Goal: Book appointment/travel/reservation

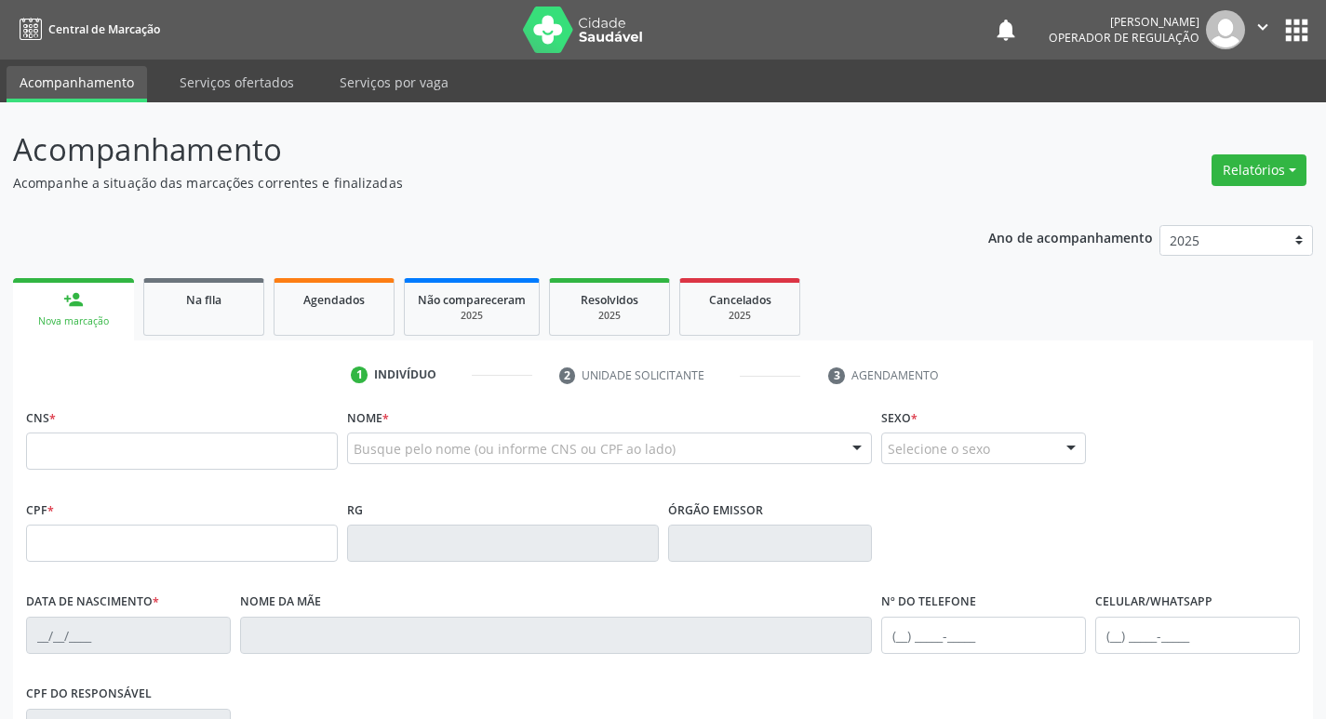
drag, startPoint x: 1276, startPoint y: 27, endPoint x: 899, endPoint y: 168, distance: 403.3
click at [899, 168] on p "Acompanhamento" at bounding box center [468, 150] width 910 height 47
click at [241, 316] on link "Na fila" at bounding box center [203, 307] width 121 height 58
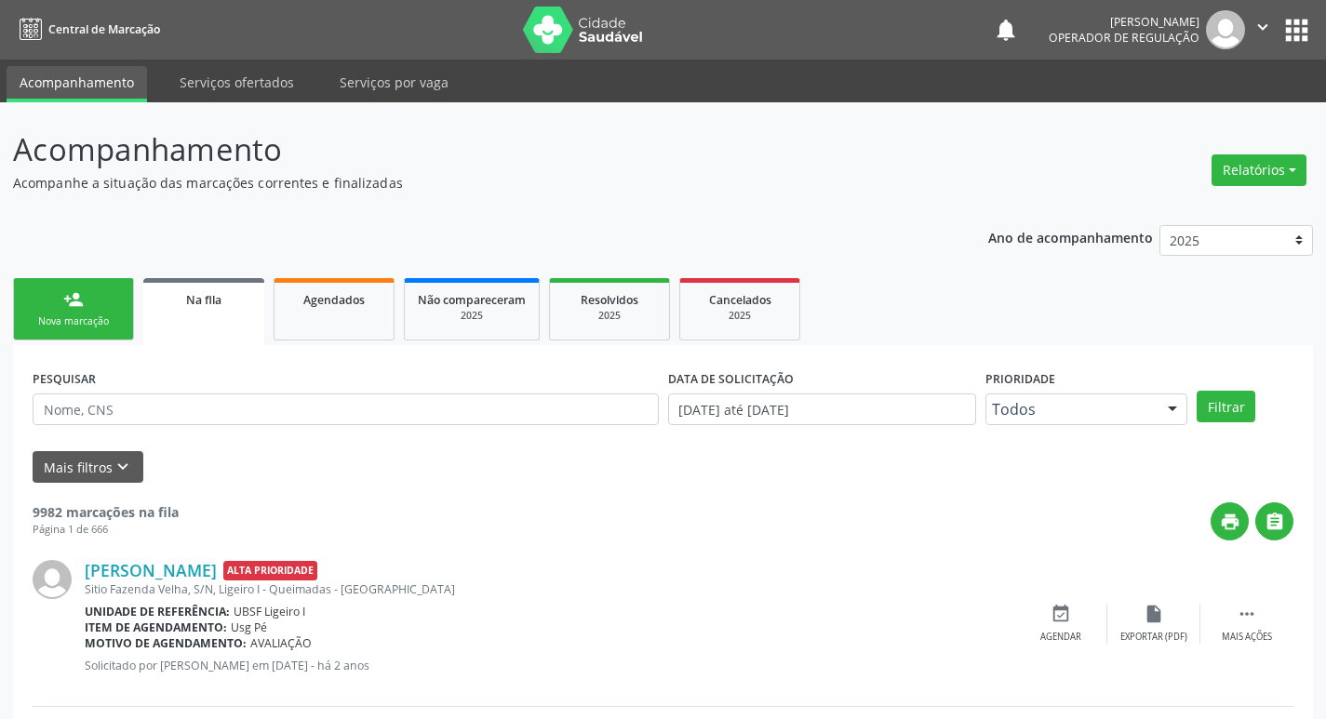
click at [87, 339] on link "person_add Nova marcação" at bounding box center [73, 309] width 121 height 62
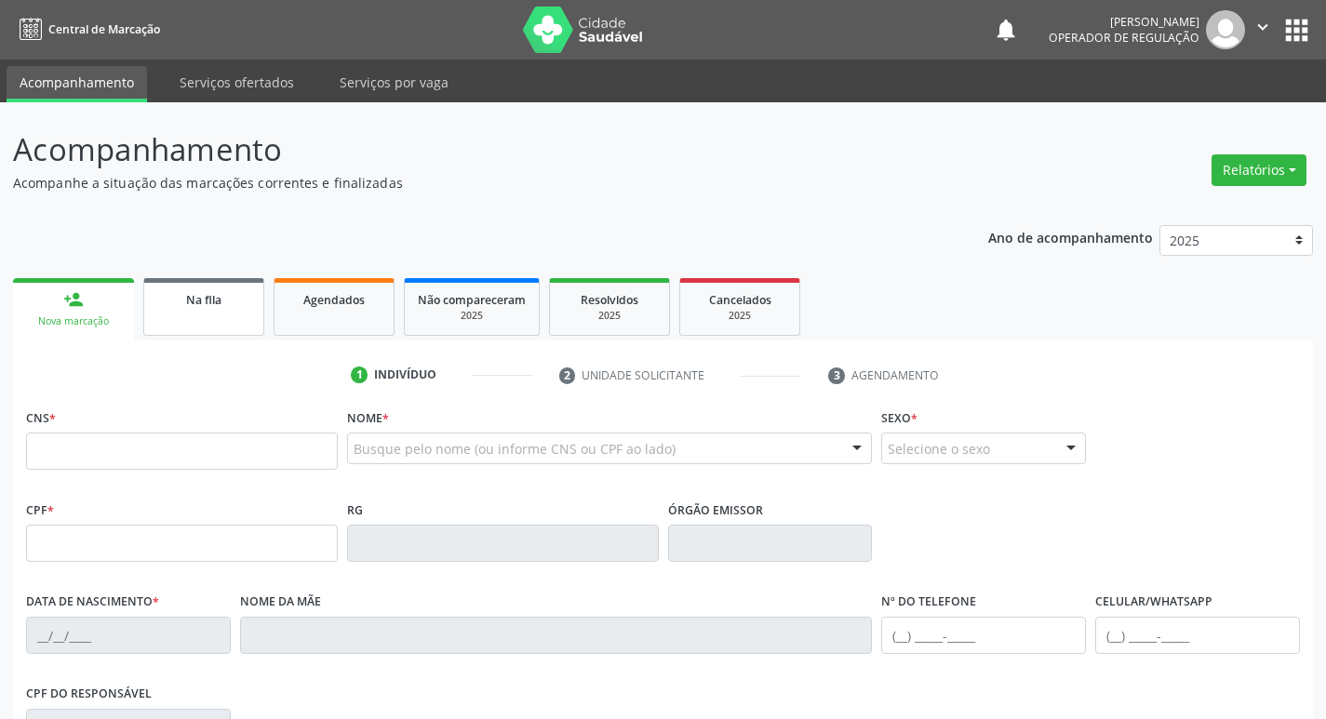
click at [154, 324] on link "Na fila" at bounding box center [203, 307] width 121 height 58
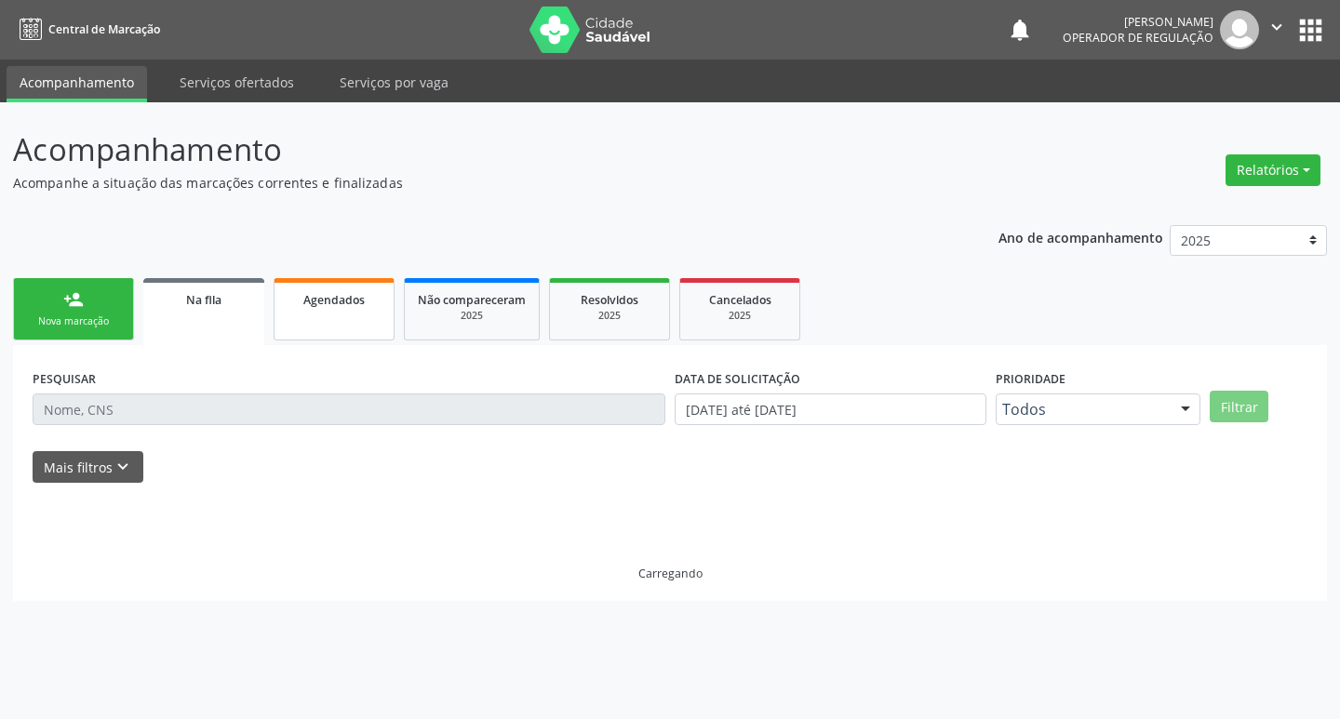
click at [332, 280] on link "Agendados" at bounding box center [334, 309] width 121 height 62
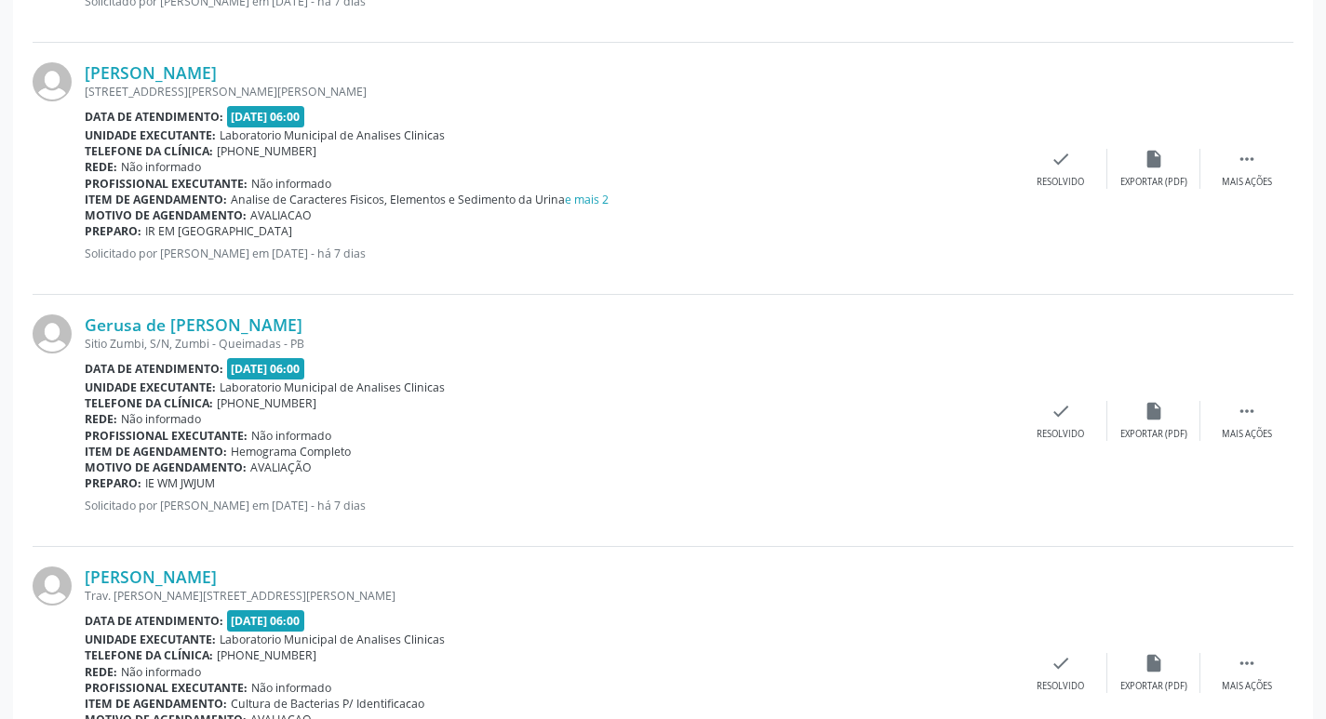
scroll to position [3707, 0]
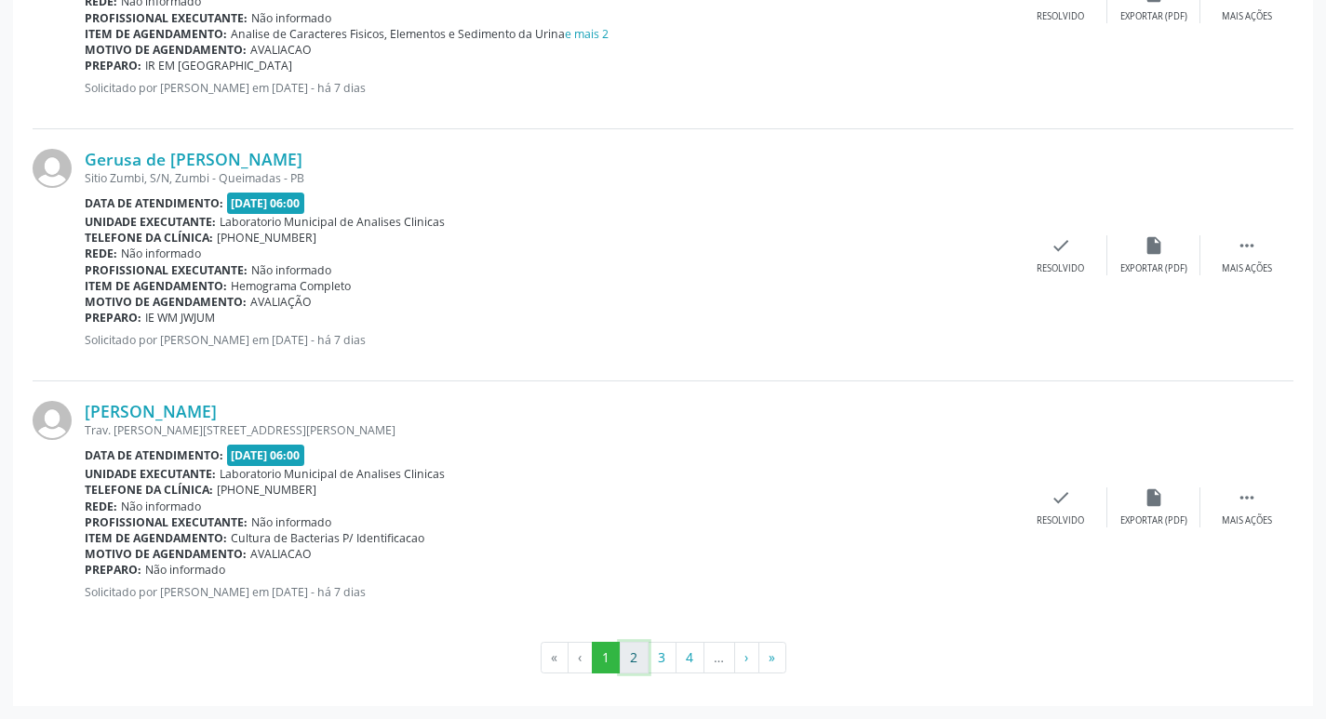
click at [646, 656] on button "2" at bounding box center [634, 658] width 29 height 32
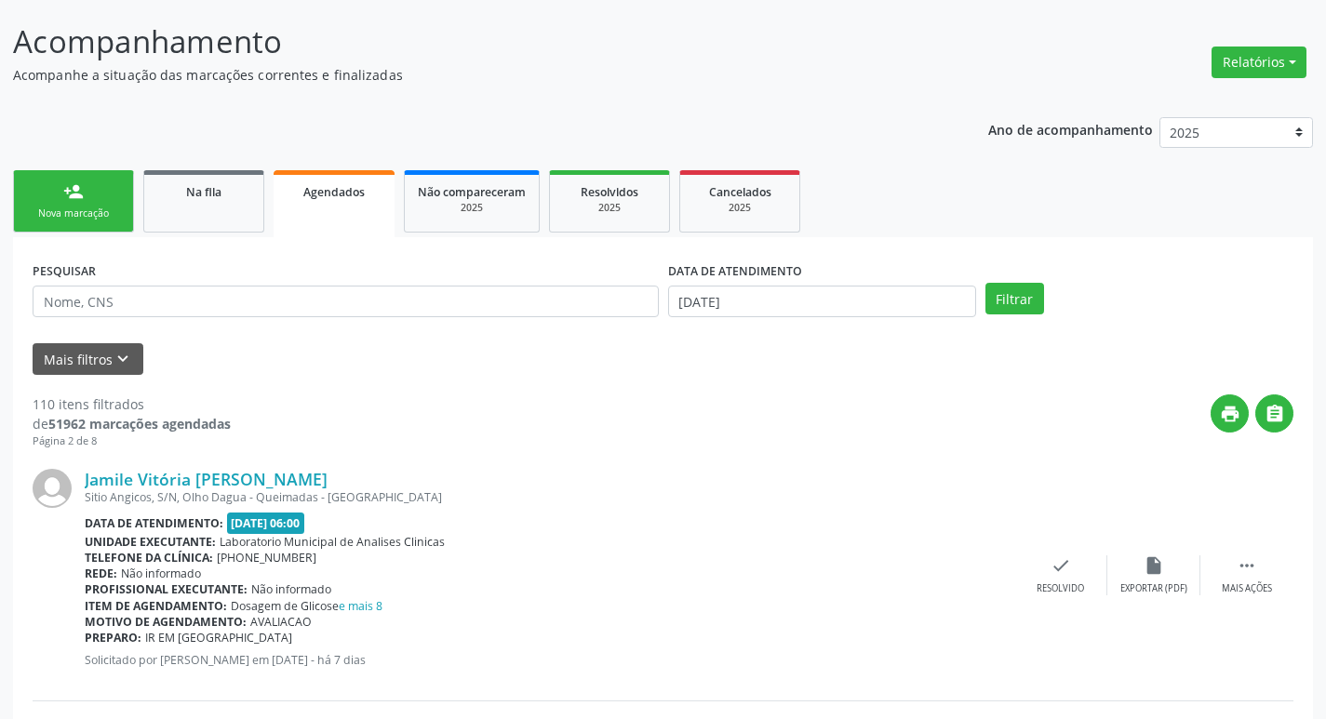
scroll to position [0, 0]
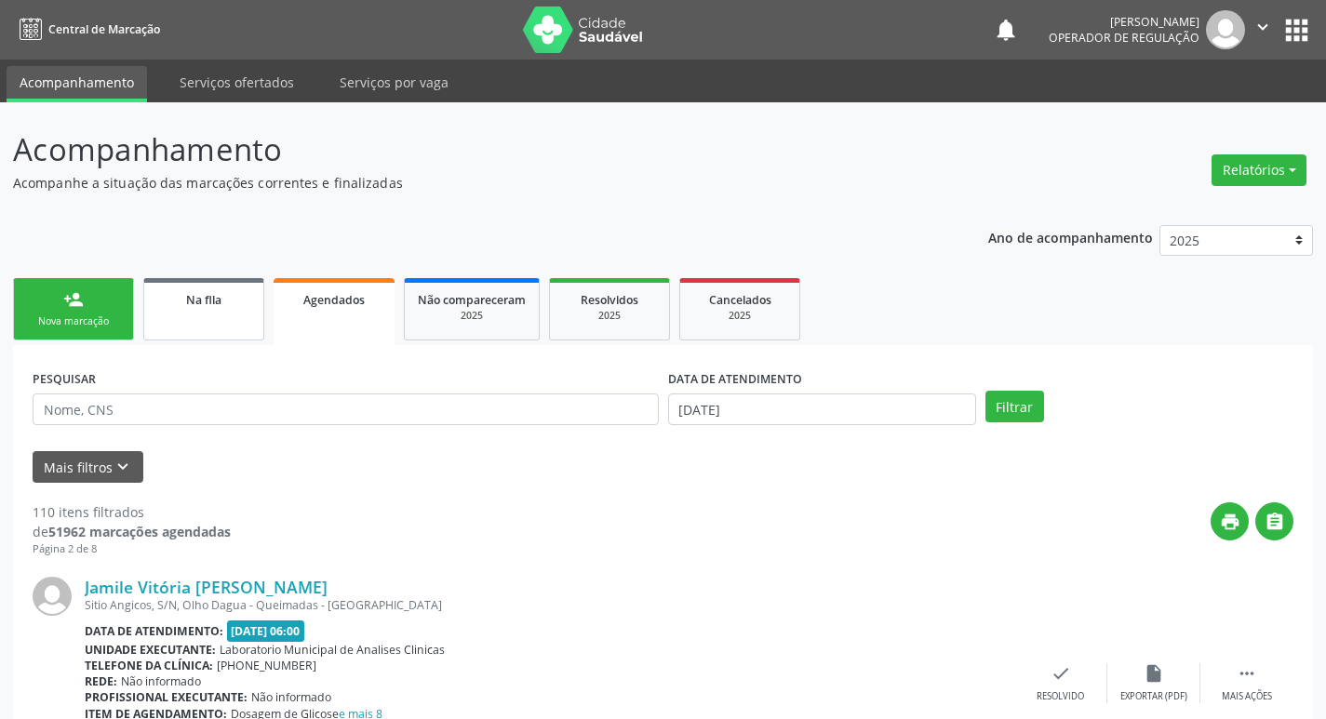
click at [214, 323] on link "Na fila" at bounding box center [203, 309] width 121 height 62
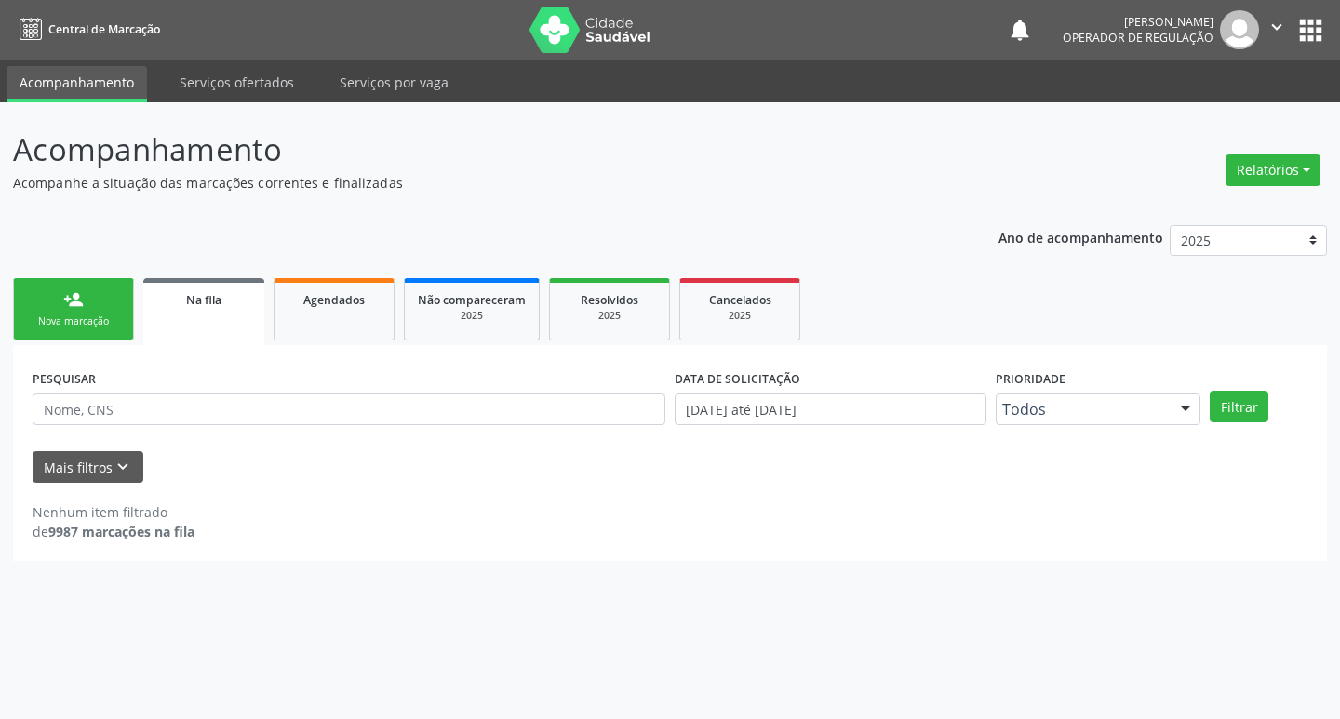
click at [181, 302] on div "Na fila" at bounding box center [203, 299] width 95 height 20
click at [182, 447] on form "PESQUISAR DATA DE SOLICITAÇÃO [DATE] até [DATE] Prioridade Todos Todos Baixa Pr…" at bounding box center [670, 424] width 1275 height 118
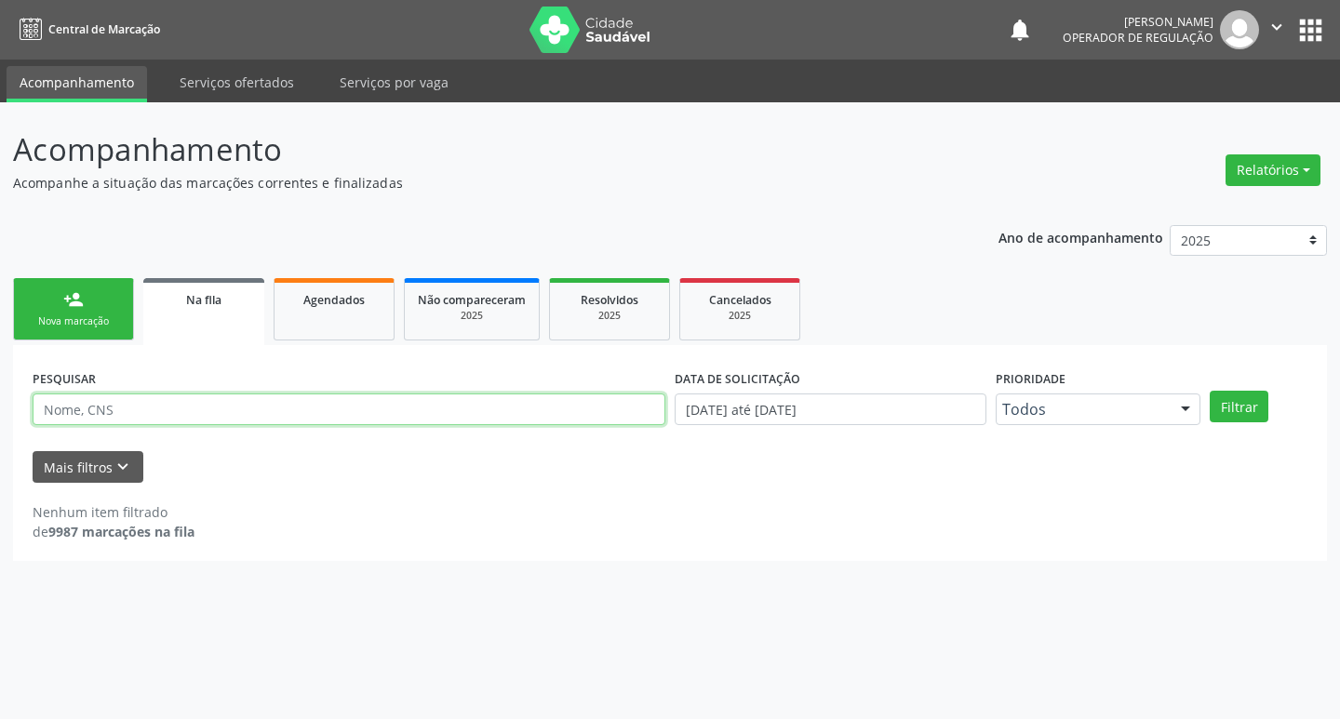
click at [199, 418] on input "text" at bounding box center [349, 410] width 633 height 32
type input "704500683301120"
click at [1209, 391] on button "Filtrar" at bounding box center [1238, 407] width 59 height 32
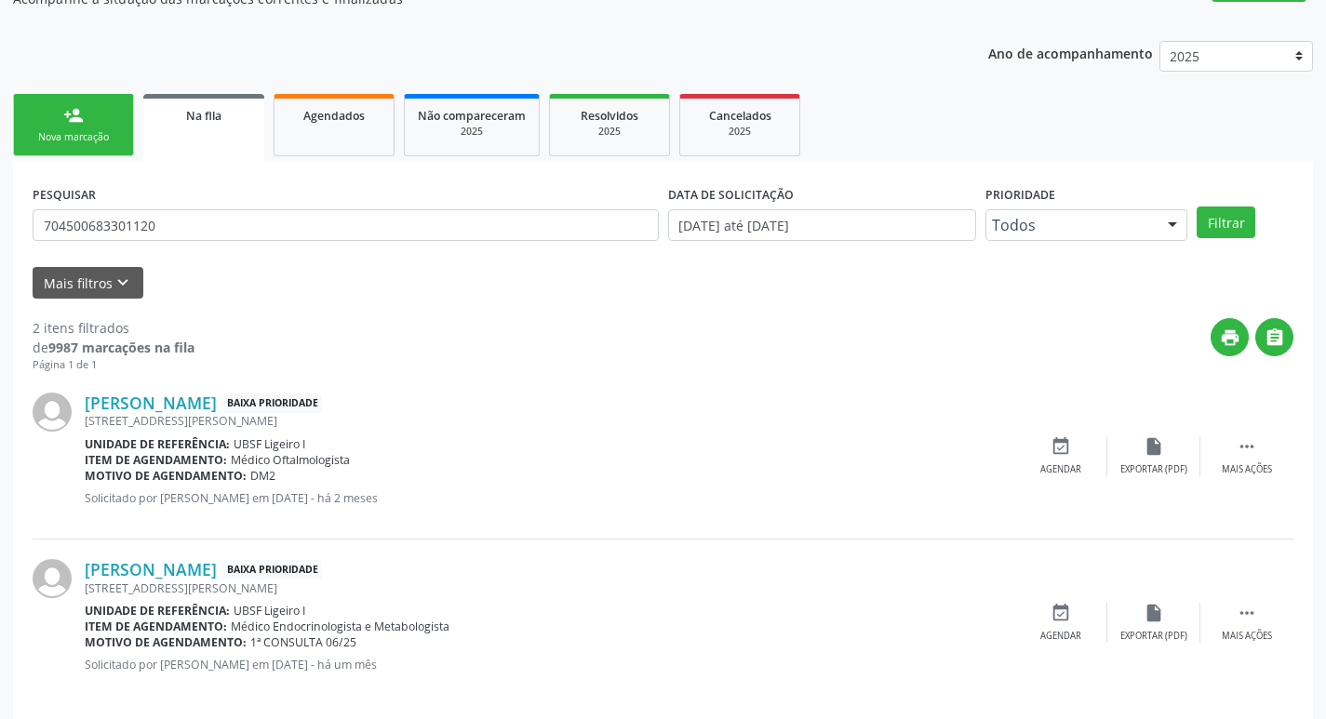
scroll to position [203, 0]
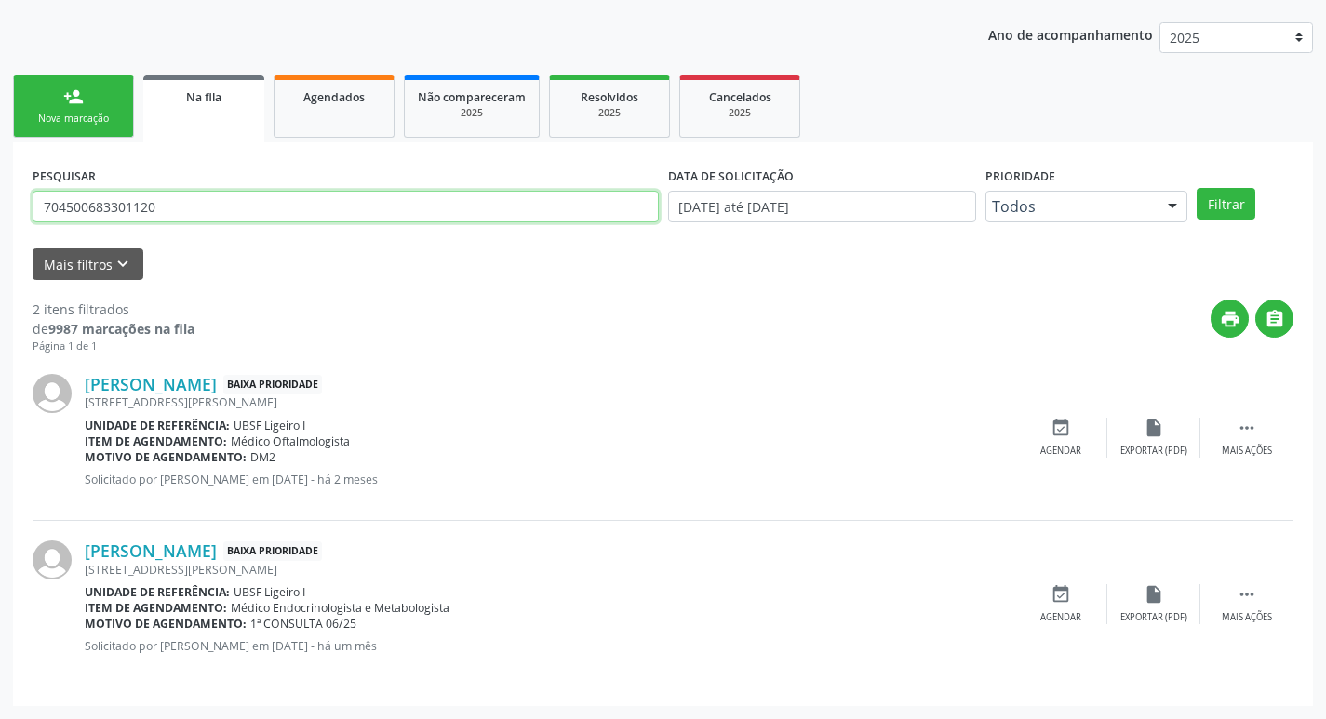
click at [232, 211] on input "704500683301120" at bounding box center [346, 207] width 626 height 32
type input "700001179062706"
click at [1196, 188] on button "Filtrar" at bounding box center [1225, 204] width 59 height 32
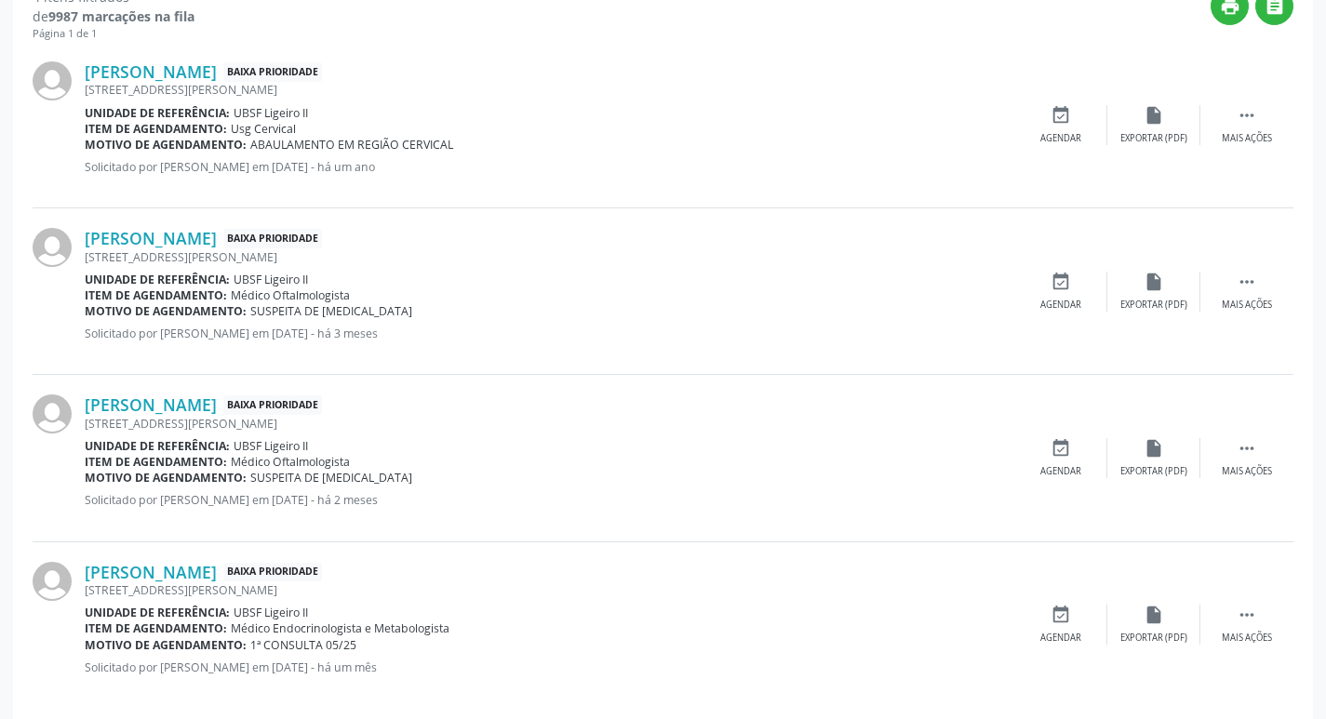
scroll to position [537, 0]
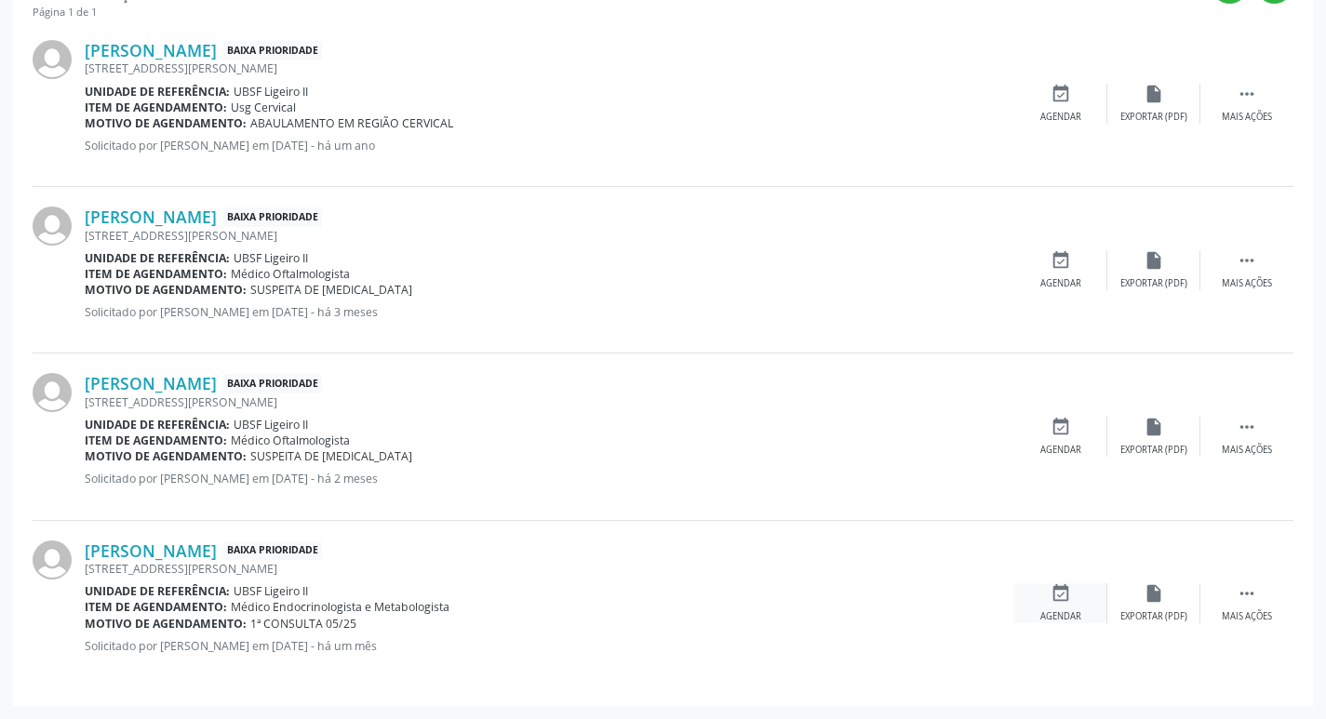
click at [1055, 592] on icon "event_available" at bounding box center [1060, 593] width 20 height 20
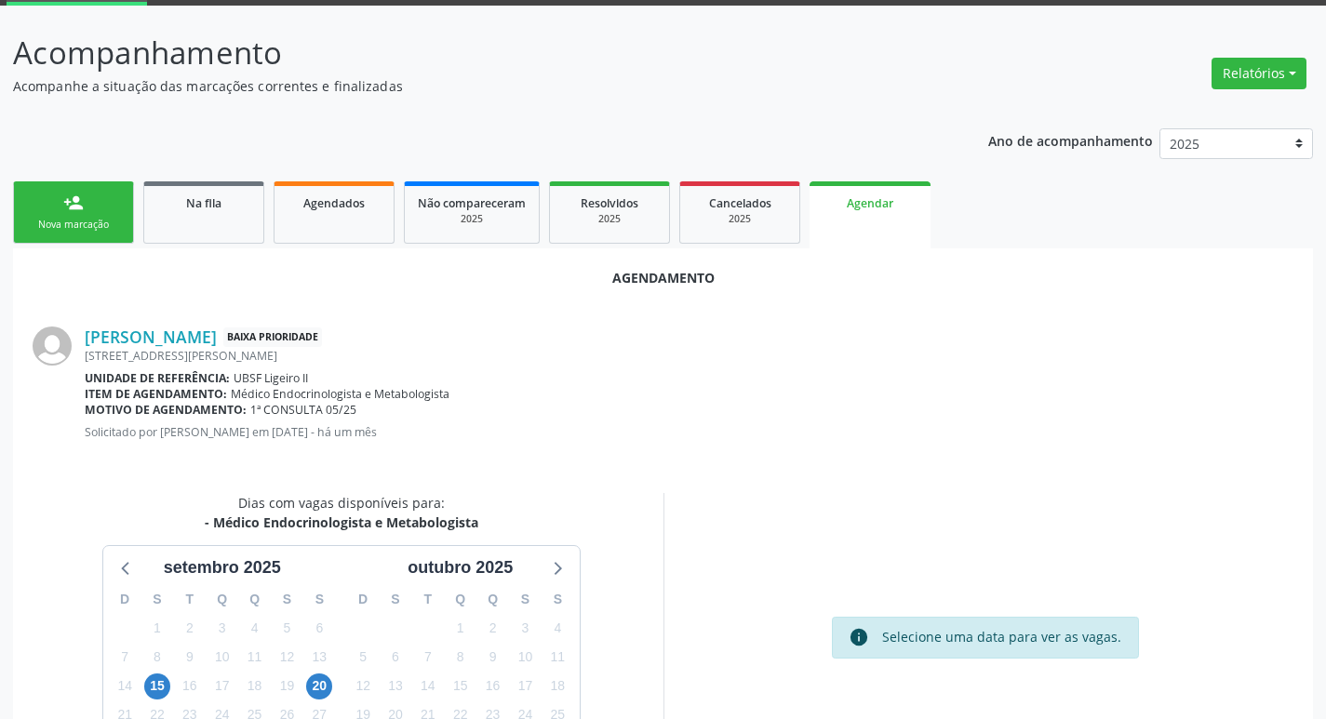
scroll to position [249, 0]
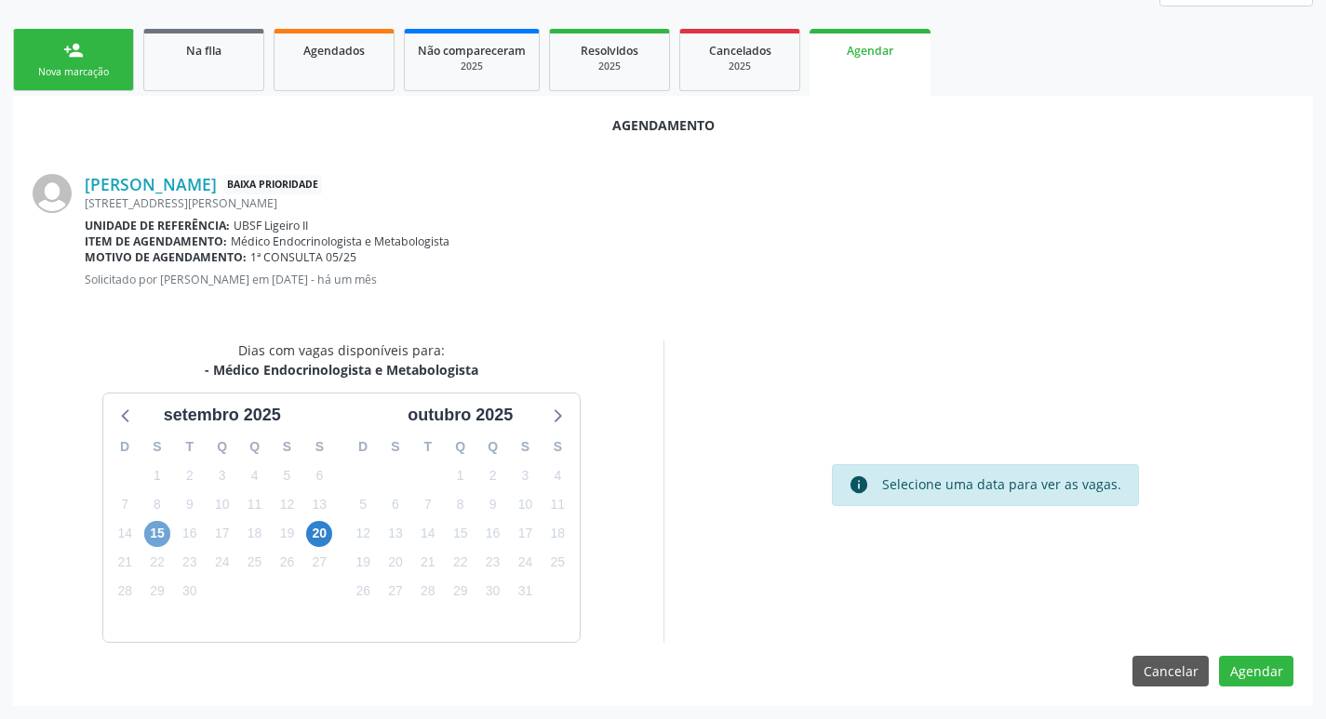
click at [166, 526] on span "15" at bounding box center [157, 534] width 26 height 26
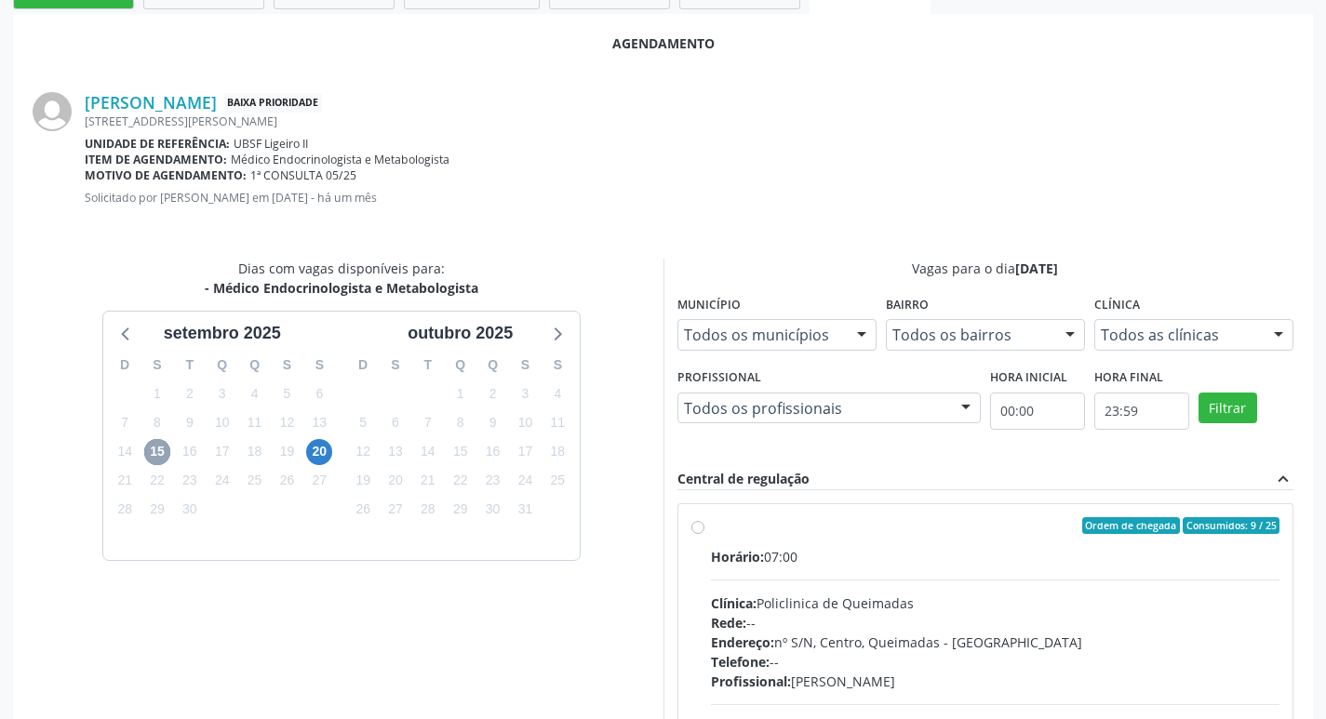
scroll to position [518, 0]
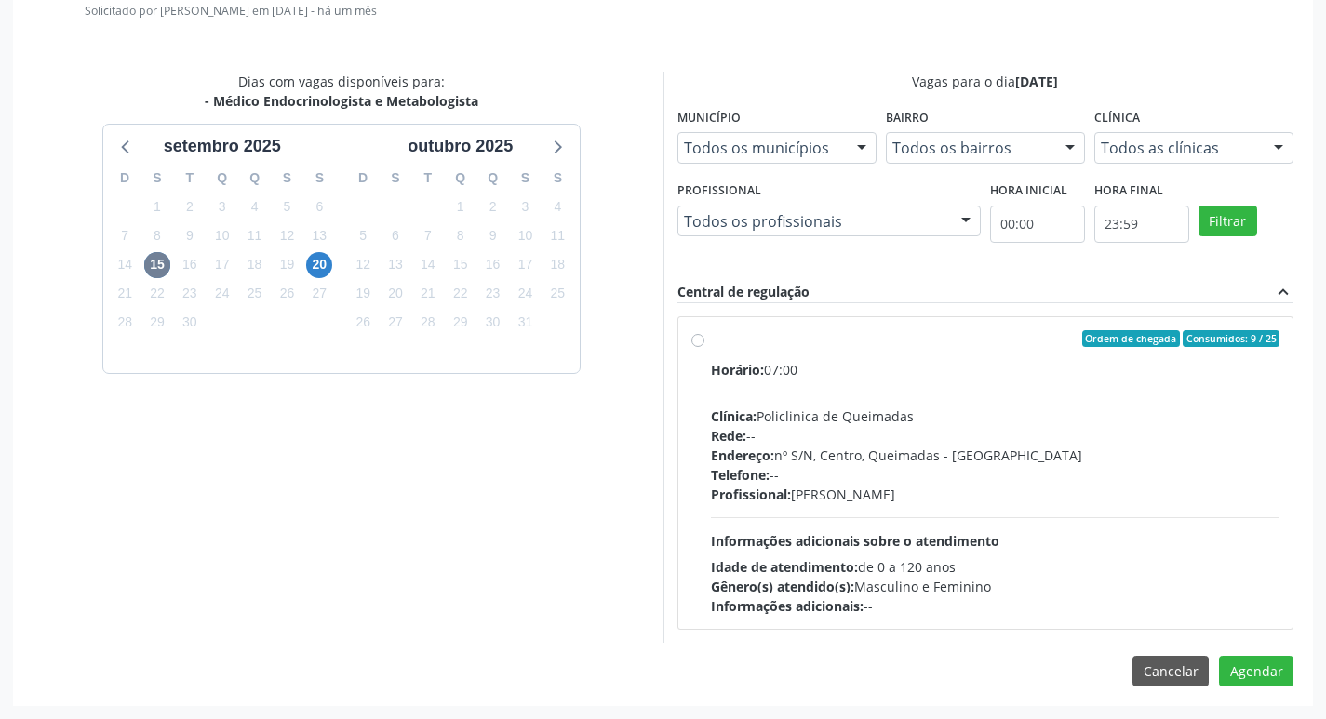
click at [846, 337] on div "Ordem de chegada Consumidos: 9 / 25" at bounding box center [995, 338] width 569 height 17
click at [704, 337] on input "Ordem de chegada Consumidos: 9 / 25 Horário: 07:00 Clínica: Policlinica de Quei…" at bounding box center [697, 338] width 13 height 17
radio input "true"
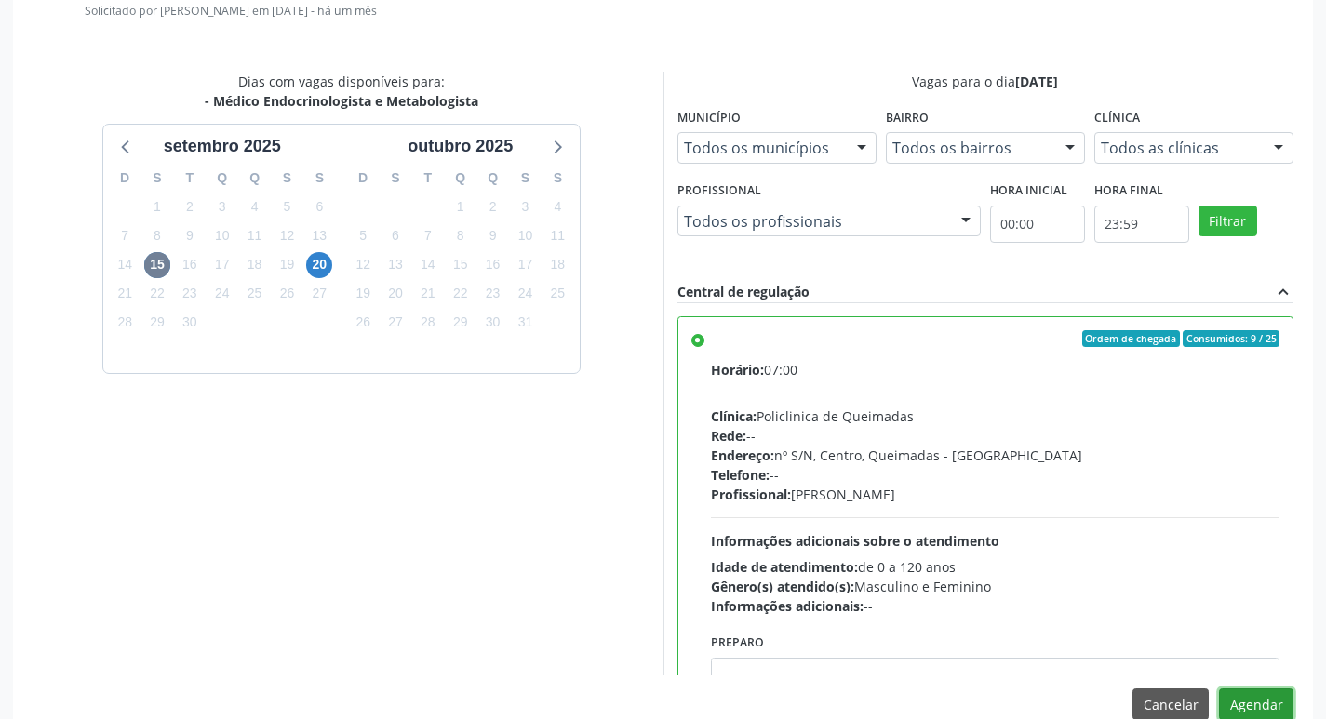
click at [1260, 696] on button "Agendar" at bounding box center [1256, 704] width 74 height 32
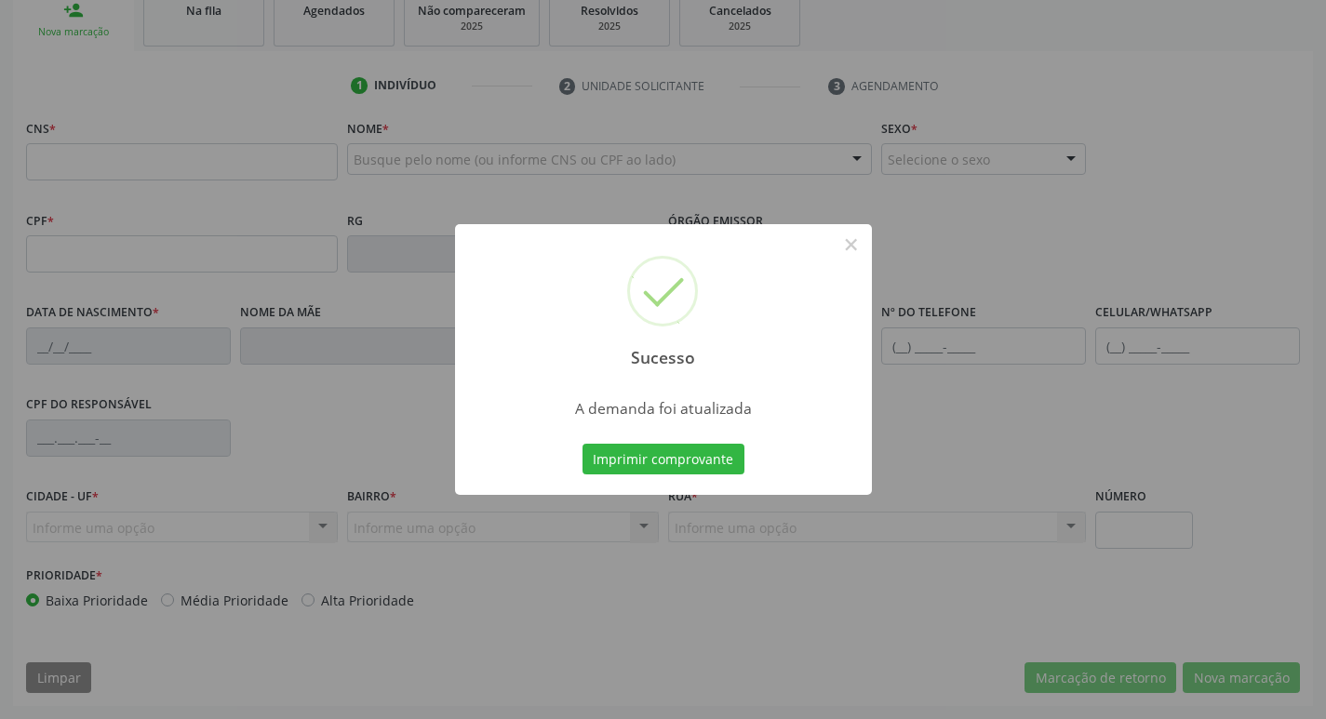
scroll to position [289, 0]
click at [707, 465] on button "Imprimir comprovante" at bounding box center [663, 460] width 162 height 32
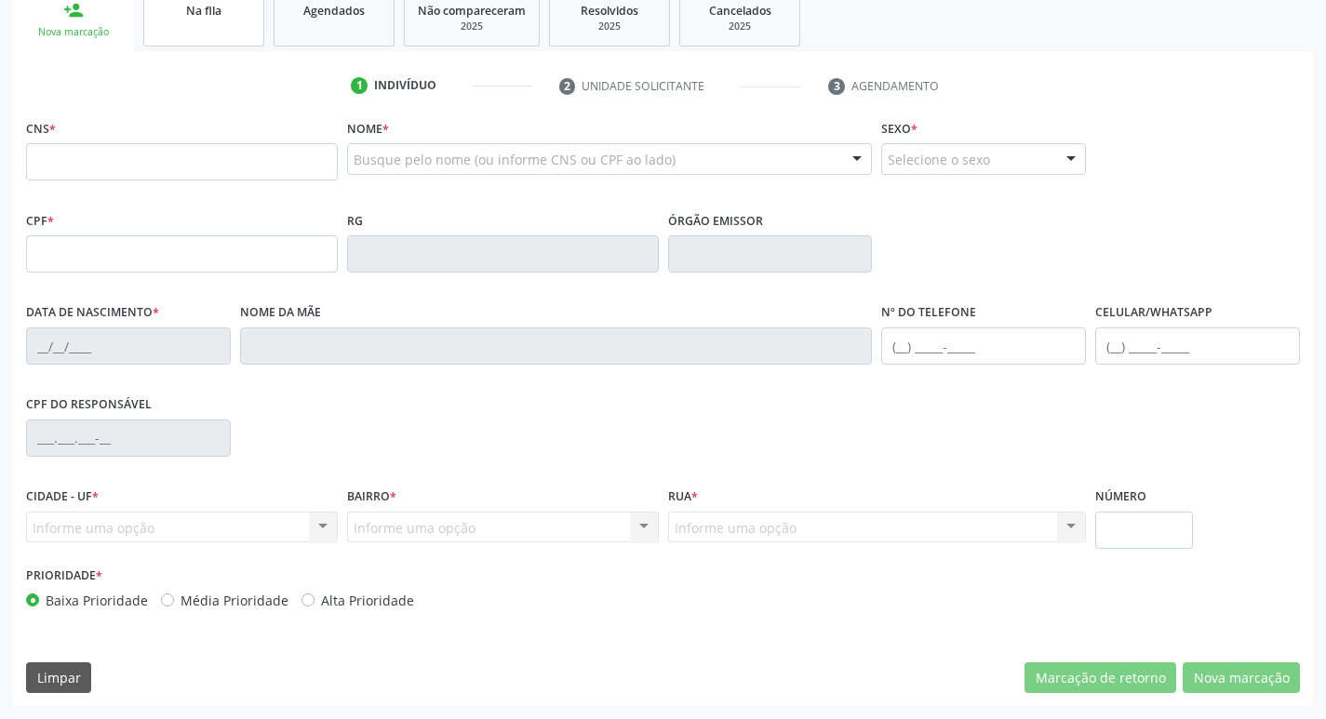
click at [212, 7] on span "Na fila" at bounding box center [203, 11] width 35 height 16
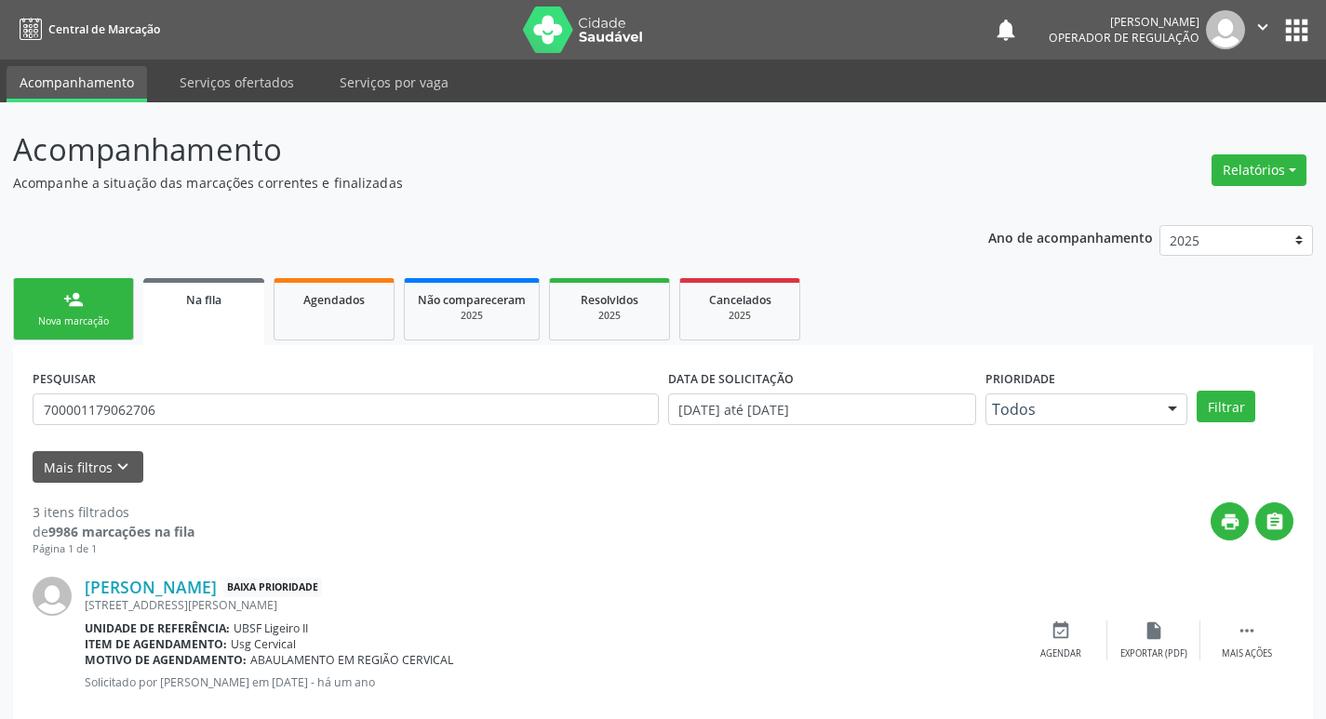
click at [178, 427] on div "PESQUISAR 700001179062706" at bounding box center [345, 401] width 635 height 73
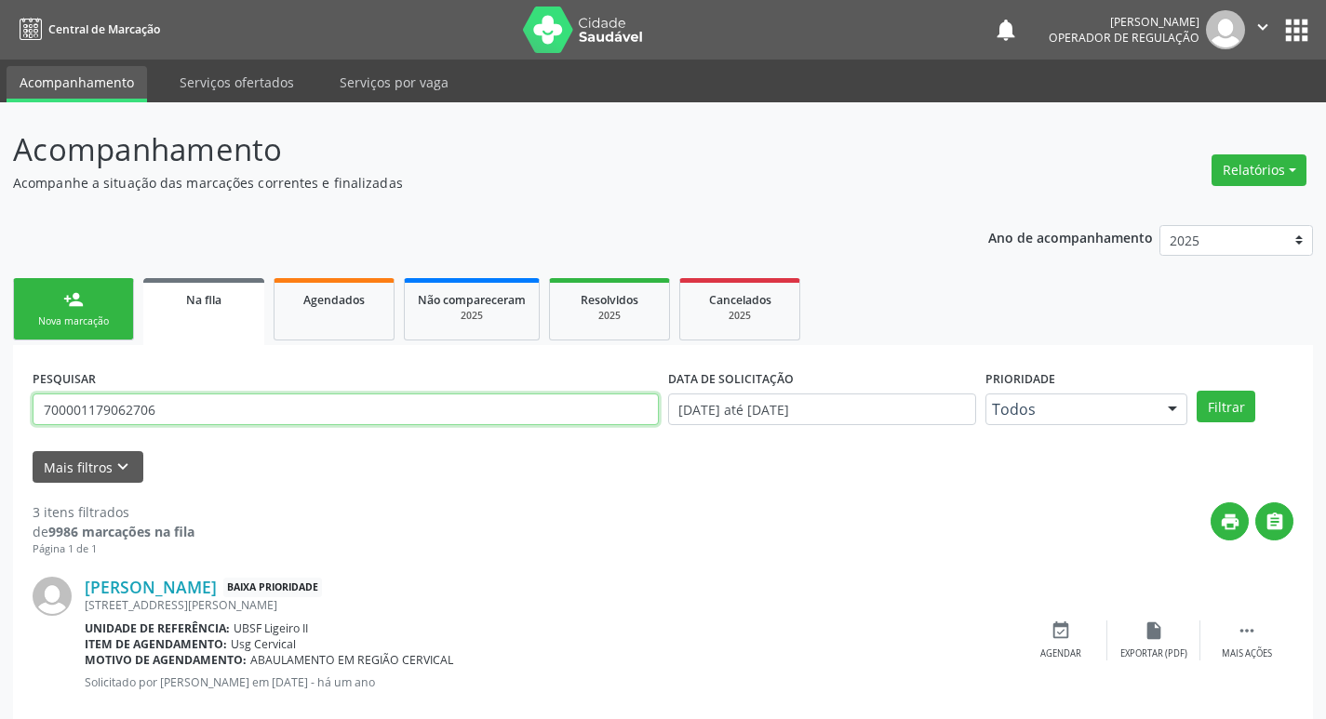
click at [176, 410] on input "700001179062706" at bounding box center [346, 410] width 626 height 32
type input "707404008195171"
click at [1196, 391] on button "Filtrar" at bounding box center [1225, 407] width 59 height 32
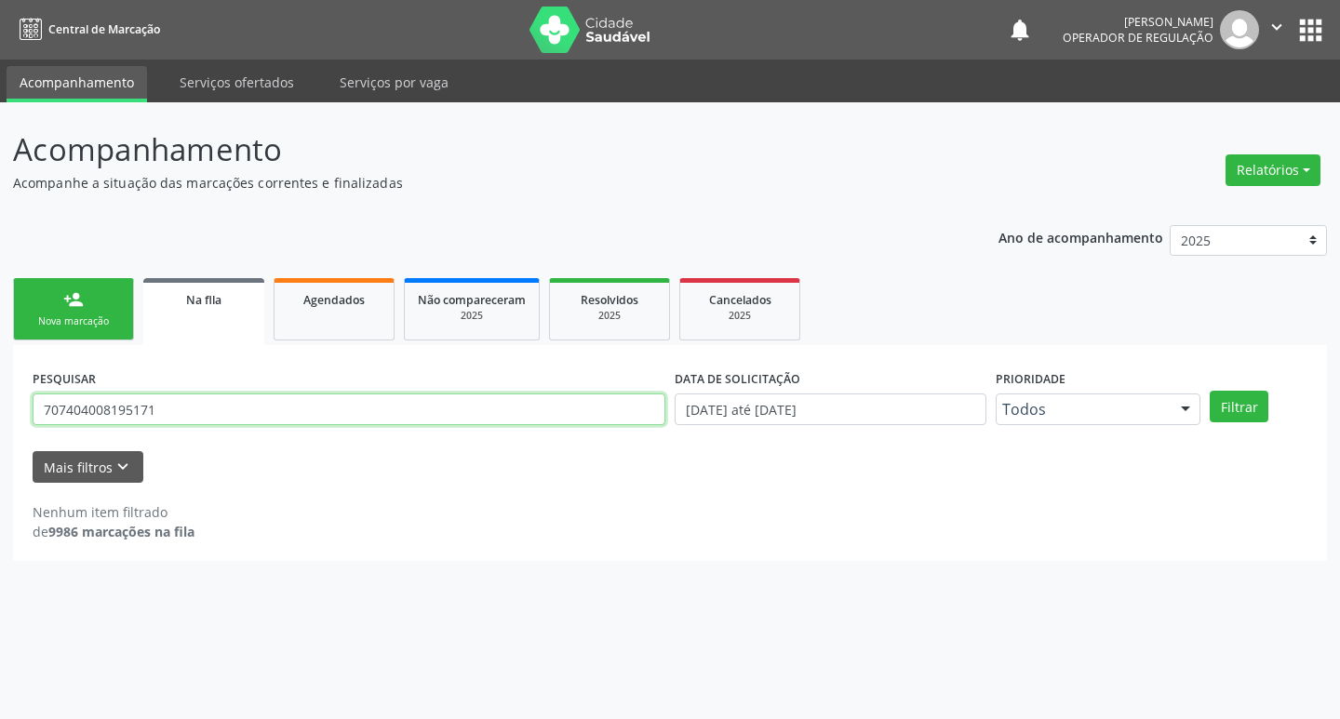
click at [224, 407] on input "707404008195171" at bounding box center [349, 410] width 633 height 32
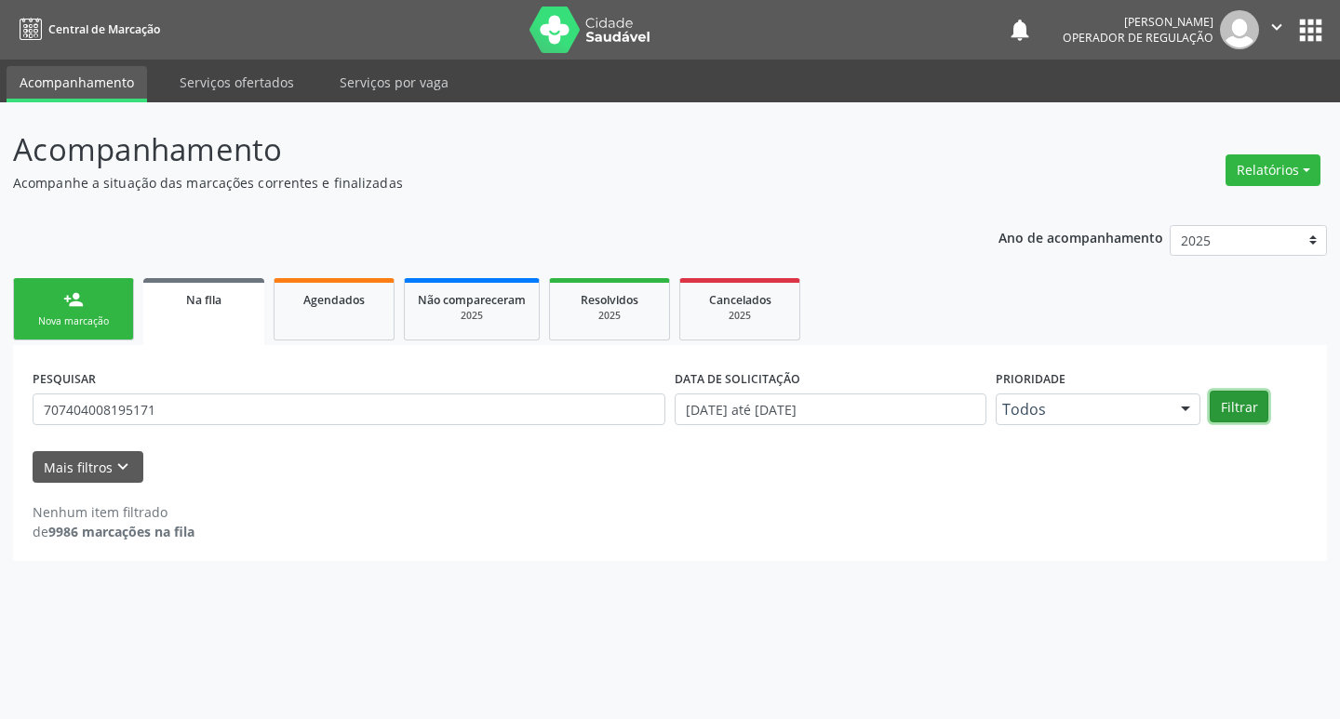
click at [1228, 421] on button "Filtrar" at bounding box center [1238, 407] width 59 height 32
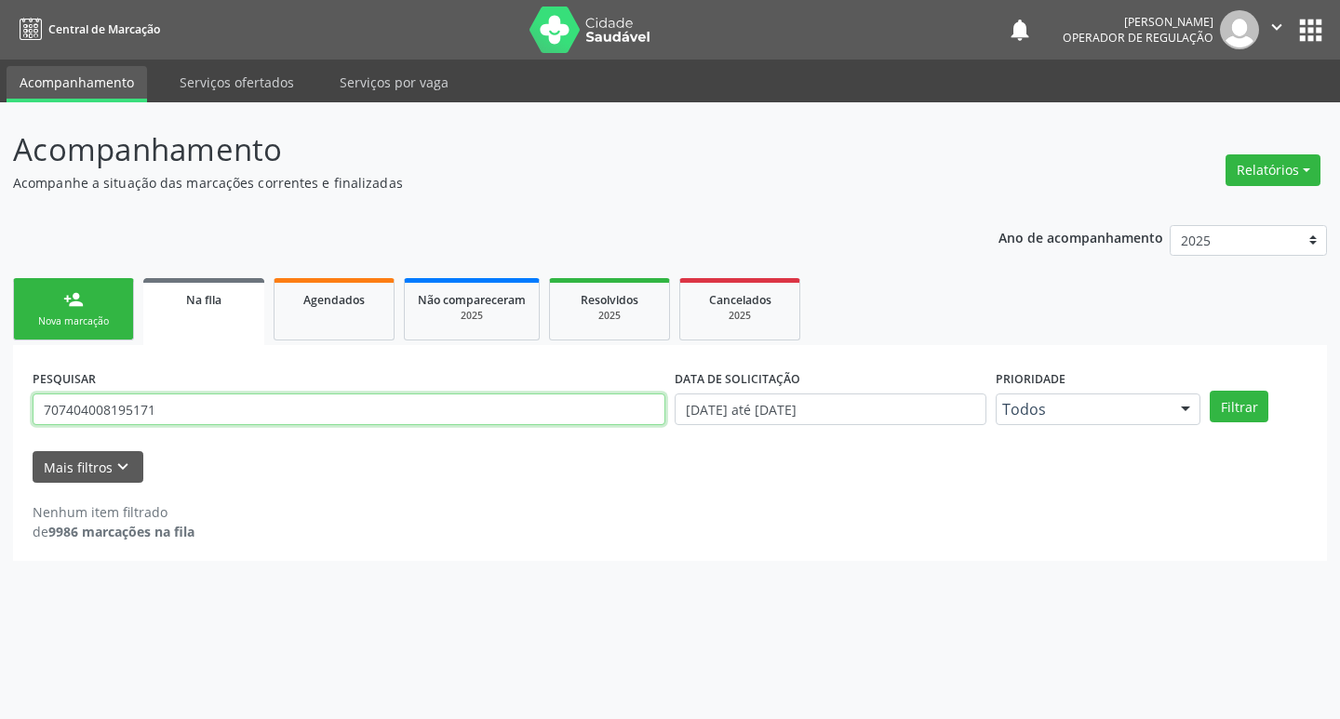
click at [199, 418] on input "707404008195171" at bounding box center [349, 410] width 633 height 32
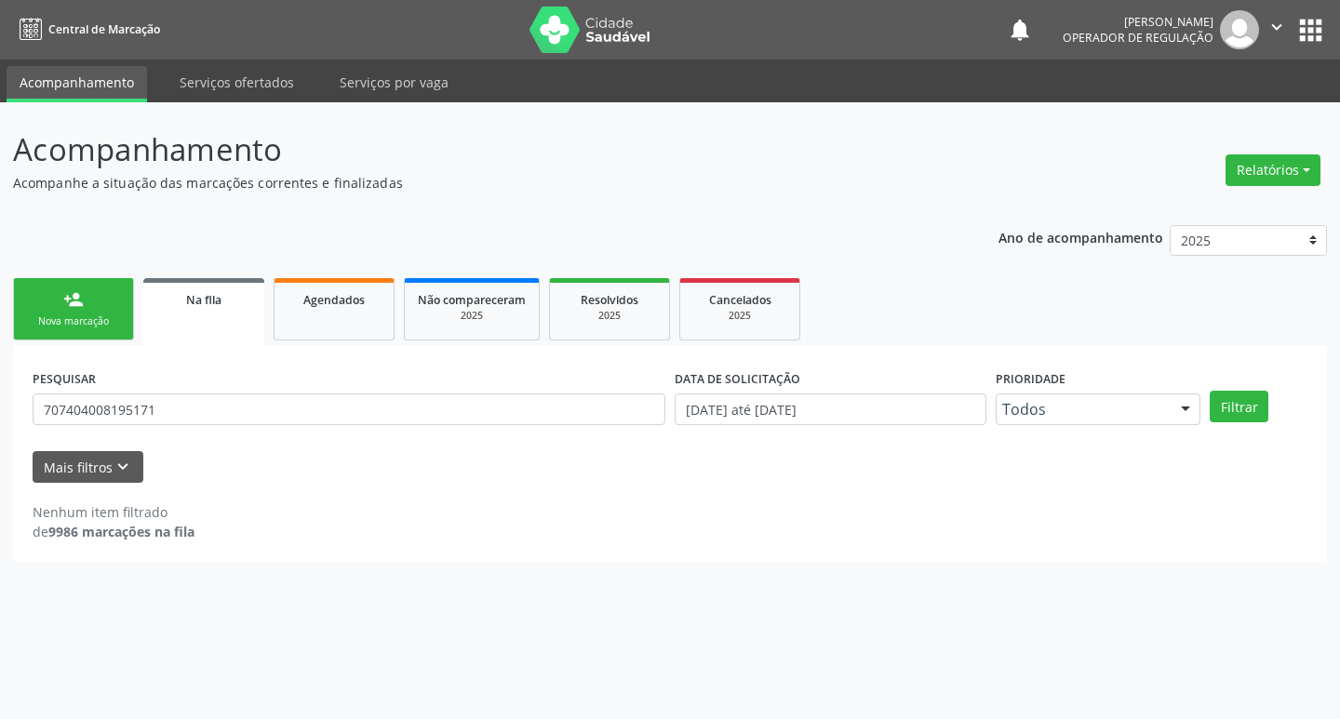
click at [109, 310] on link "person_add Nova marcação" at bounding box center [73, 309] width 121 height 62
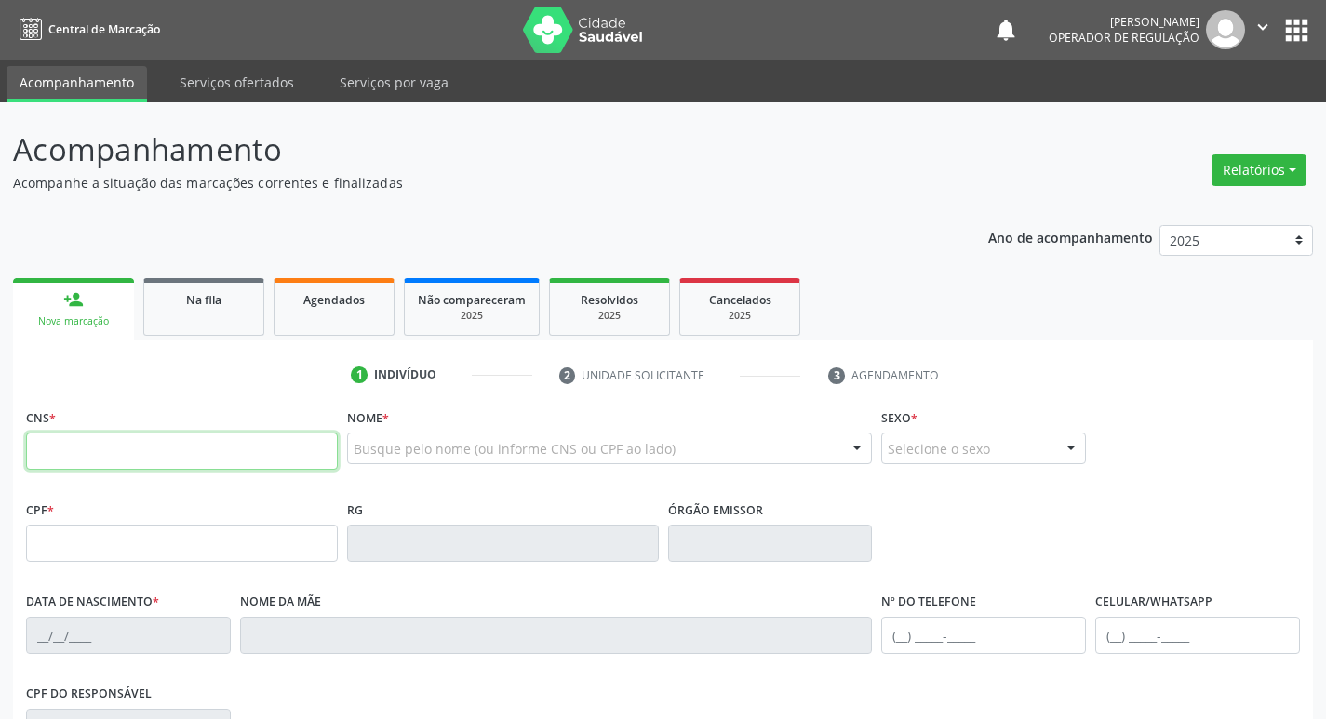
click at [127, 450] on input "text" at bounding box center [182, 451] width 312 height 37
paste input "707 4040 0819 5171"
type input "707 4040 0819 5171"
type input "330.425.354-87"
type input "[DATE]"
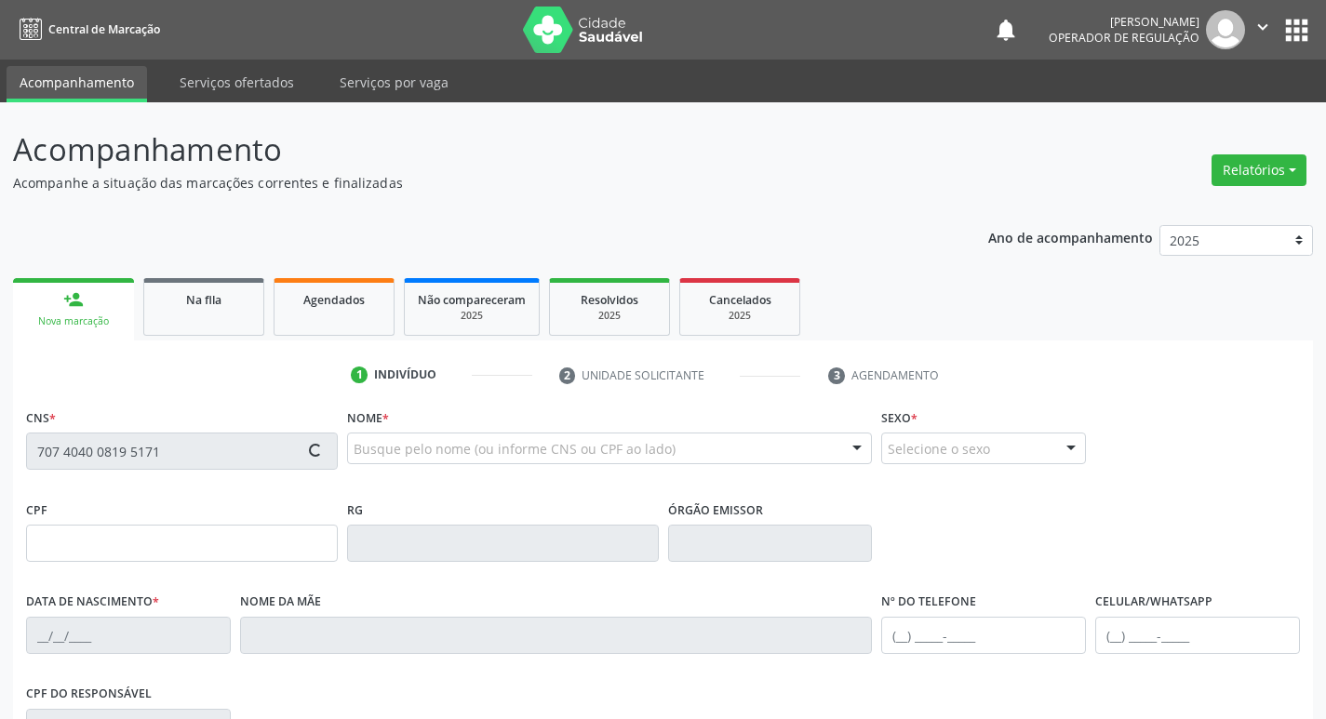
type input "[PERSON_NAME]"
type input "[PHONE_NUMBER]"
type input "49"
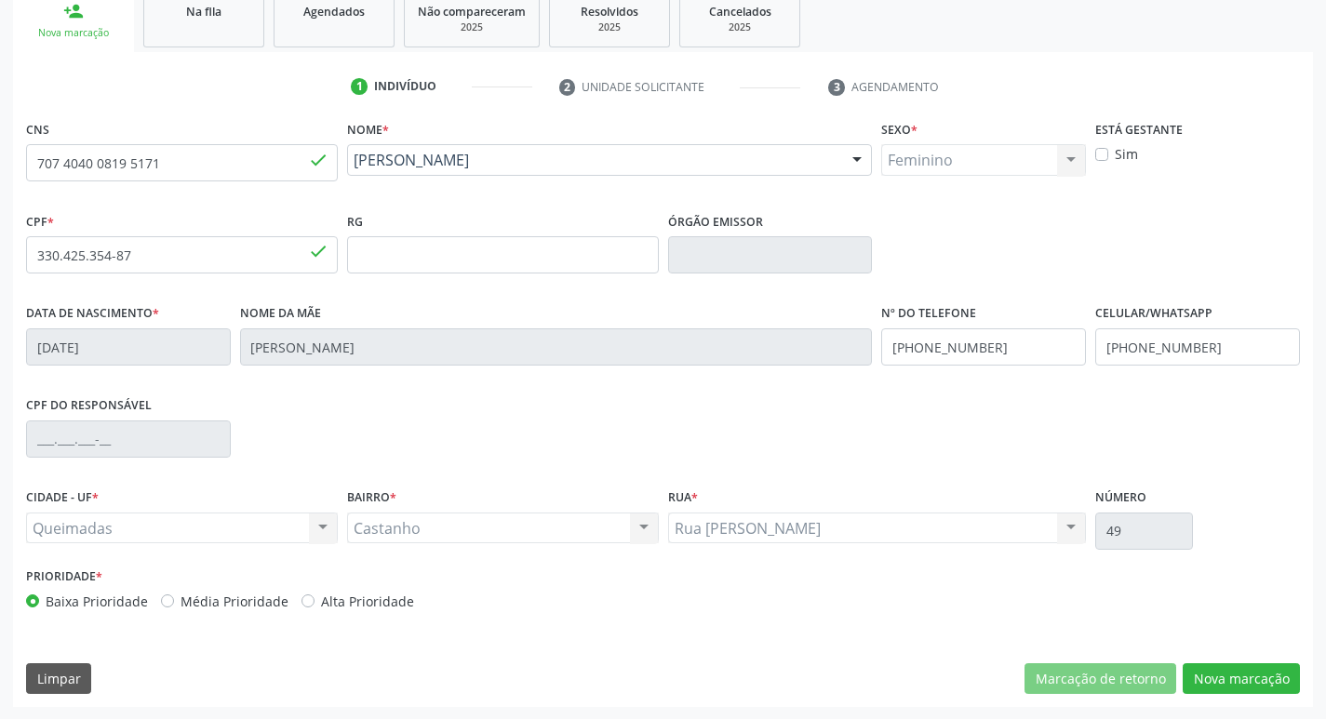
scroll to position [289, 0]
click at [1240, 673] on button "Nova marcação" at bounding box center [1240, 678] width 117 height 32
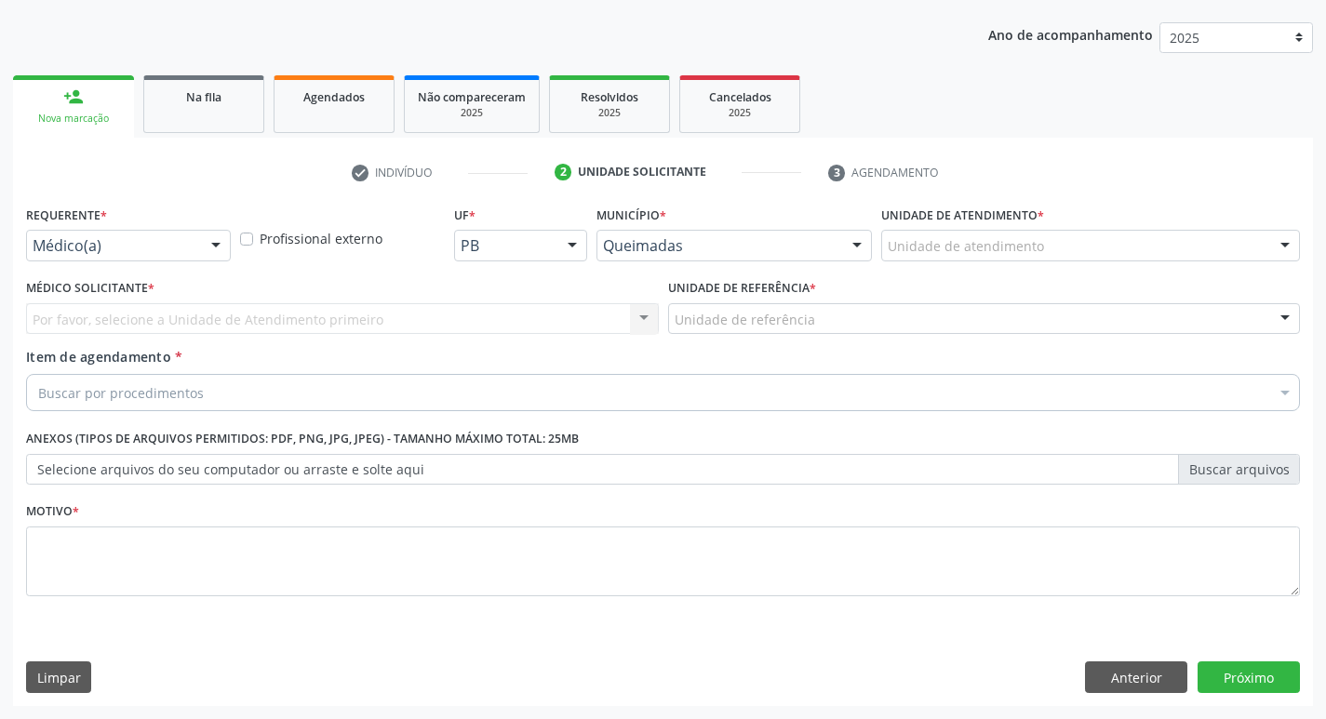
click at [189, 256] on div "Médico(a)" at bounding box center [128, 246] width 205 height 32
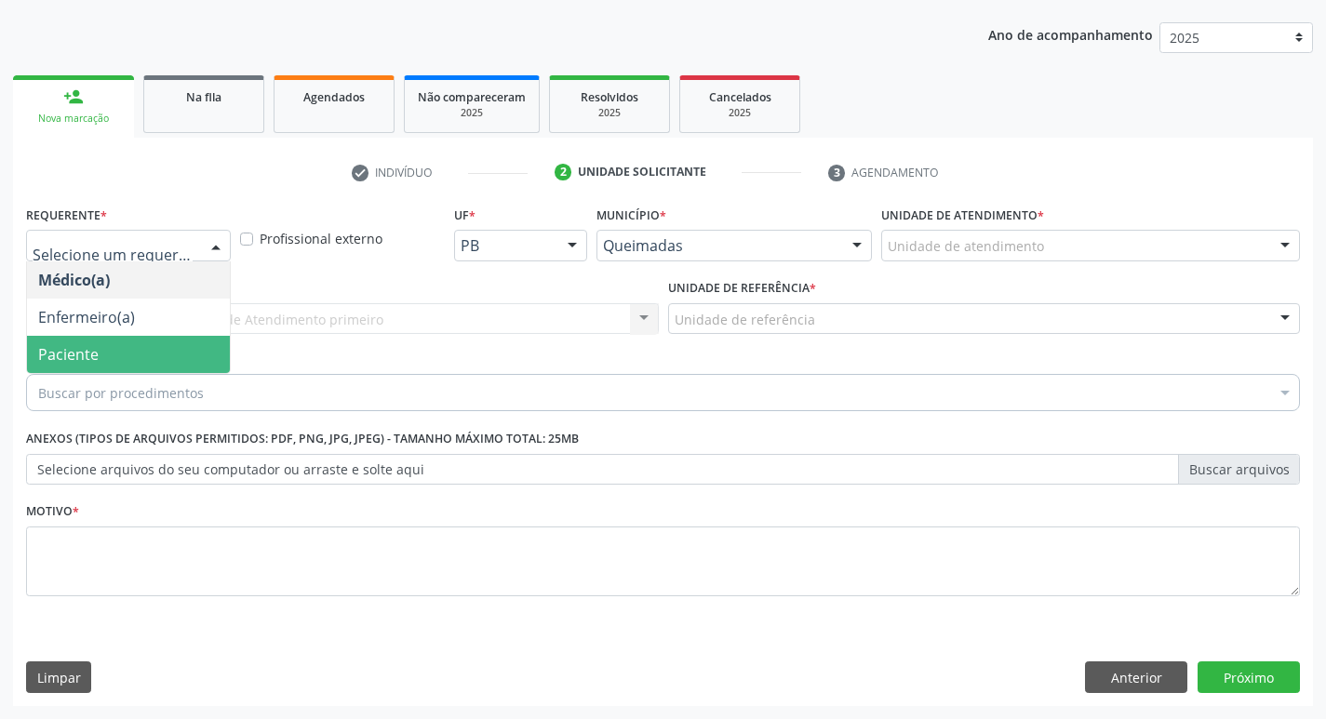
click at [123, 341] on span "Paciente" at bounding box center [128, 354] width 203 height 37
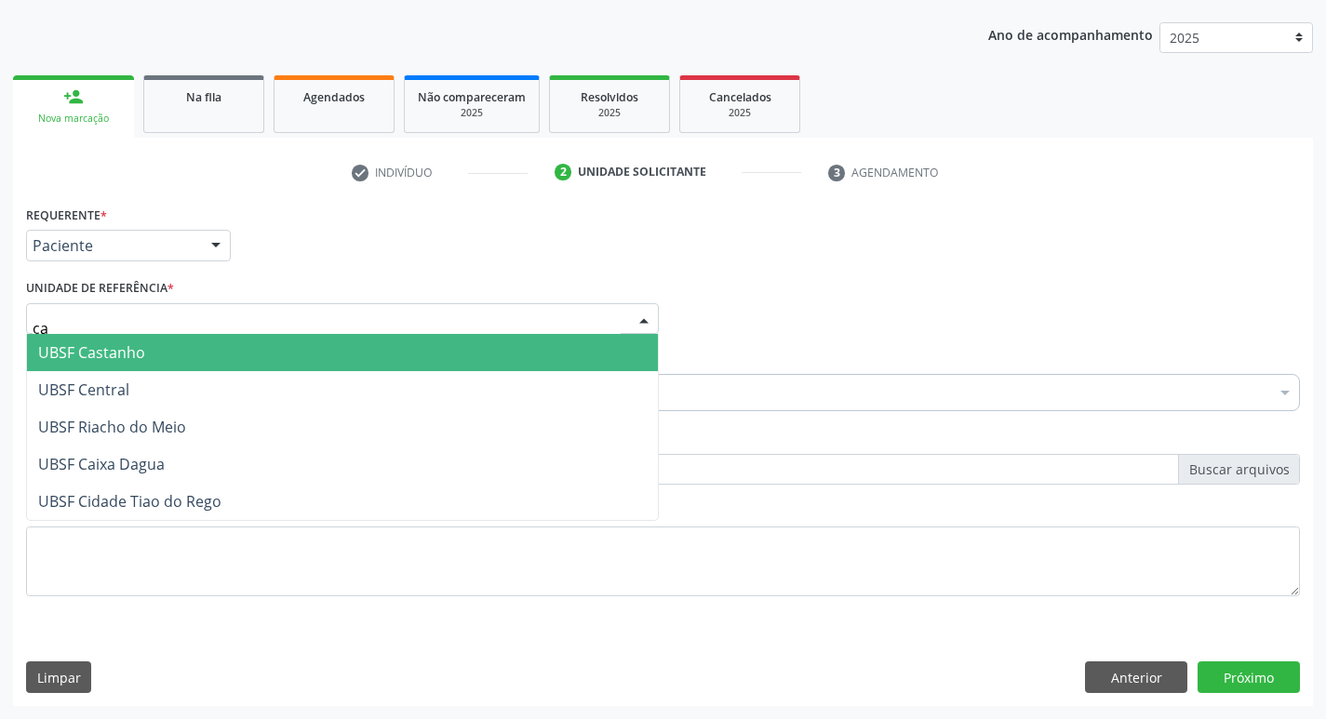
type input "cas"
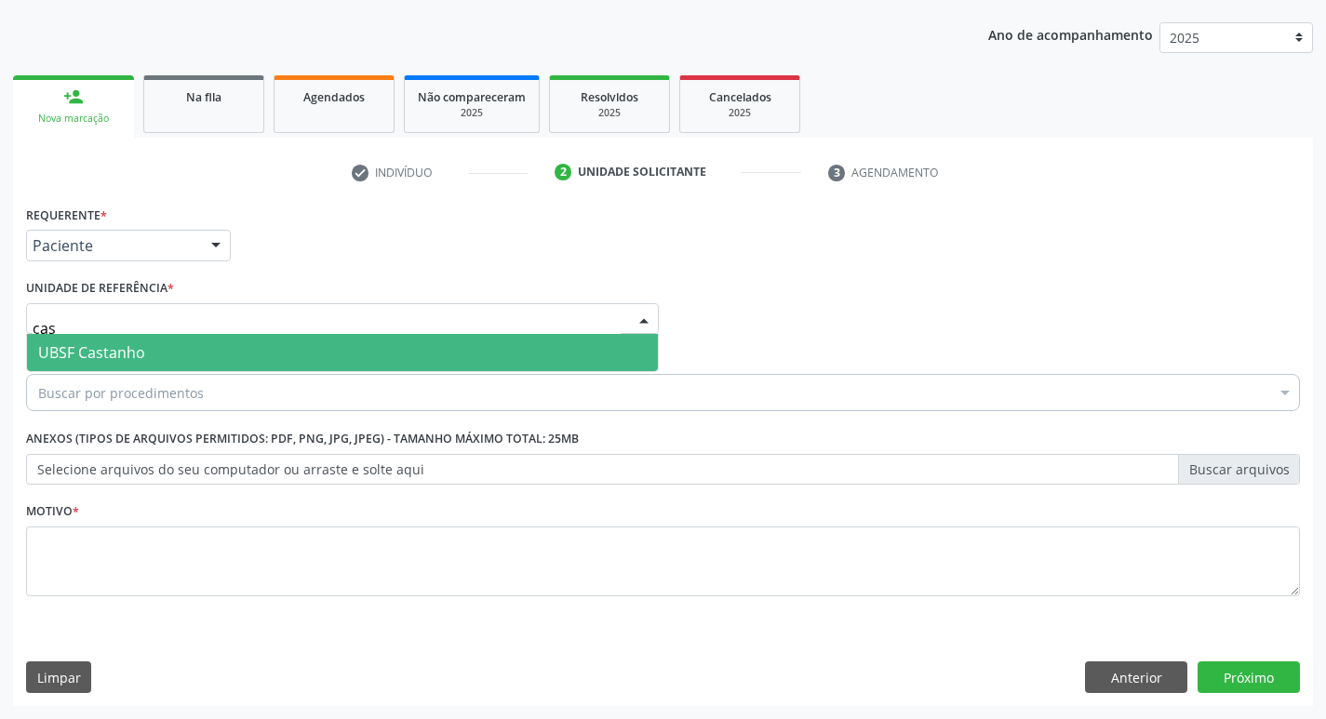
click at [131, 346] on span "UBSF Castanho" at bounding box center [91, 352] width 107 height 20
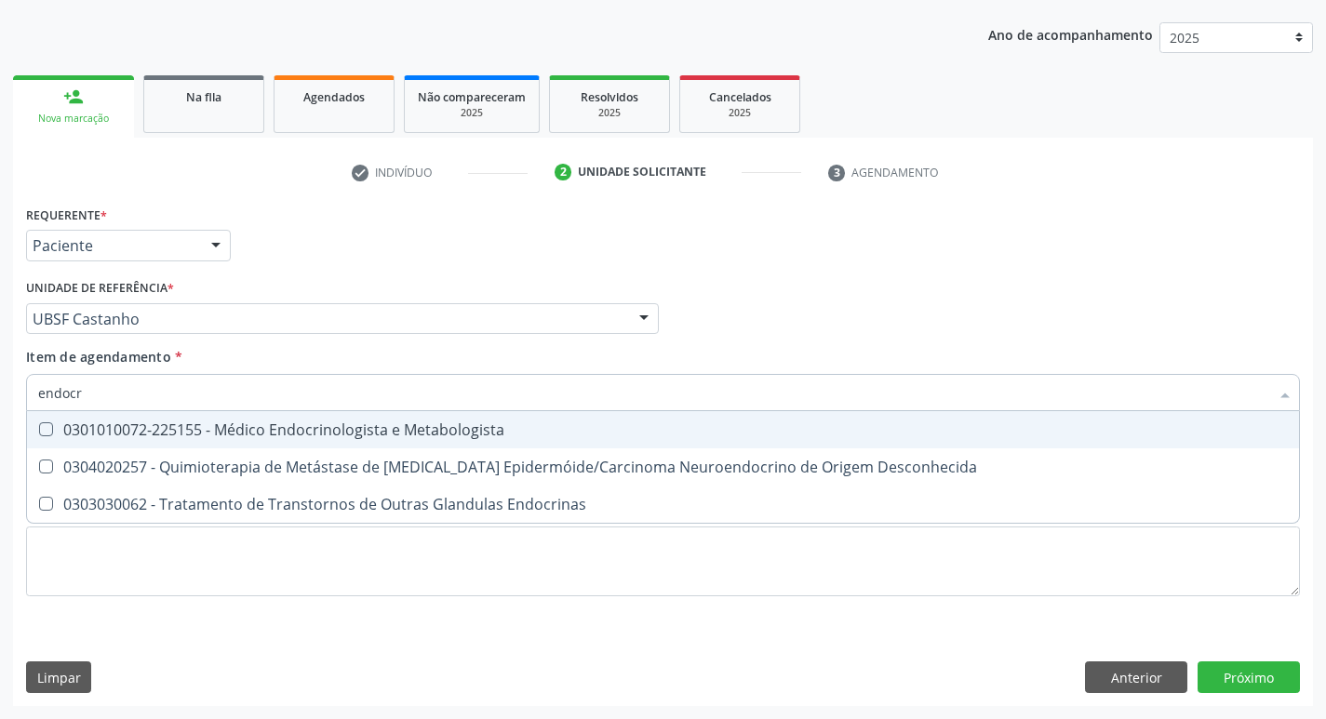
type input "endocri"
click at [167, 434] on div "0301010072-225155 - Médico Endocrinologista e Metabologista" at bounding box center [662, 429] width 1249 height 15
checkbox Metabologista "true"
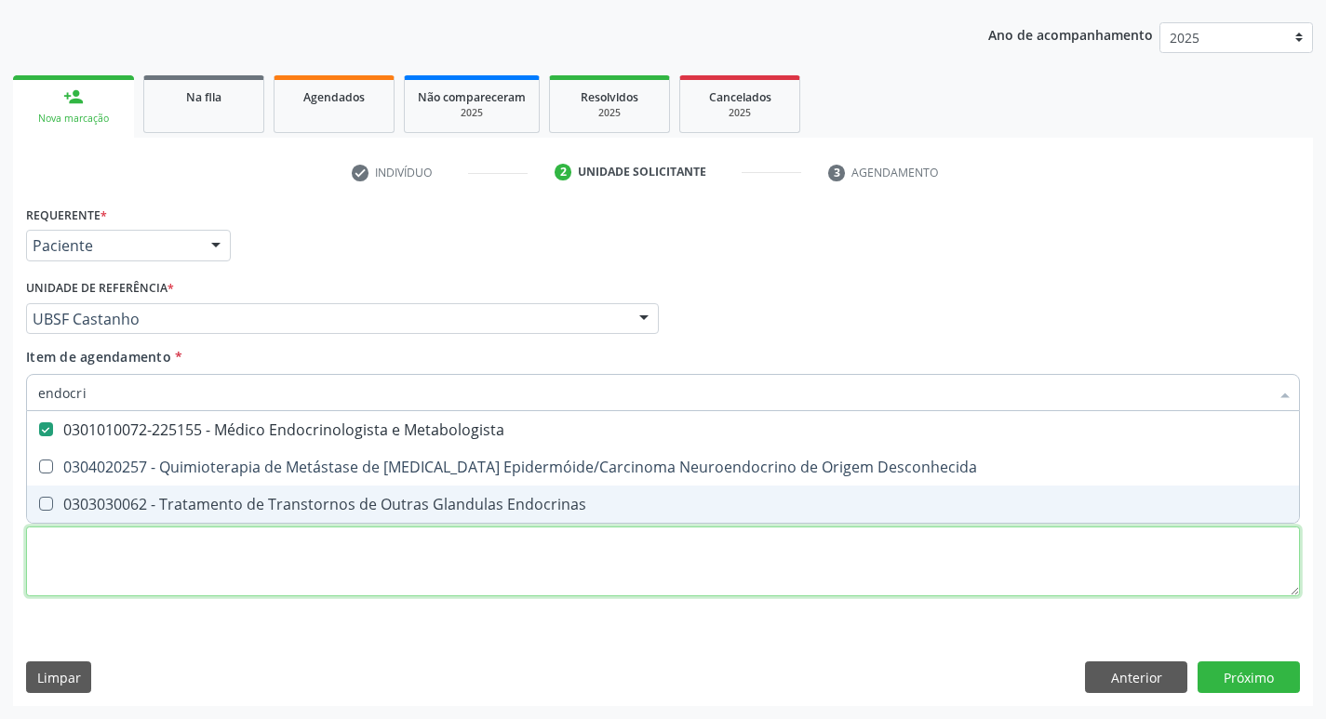
click at [132, 552] on div "Requerente * Paciente Médico(a) Enfermeiro(a) Paciente Nenhum resultado encontr…" at bounding box center [663, 411] width 1274 height 421
checkbox Desconhecida "true"
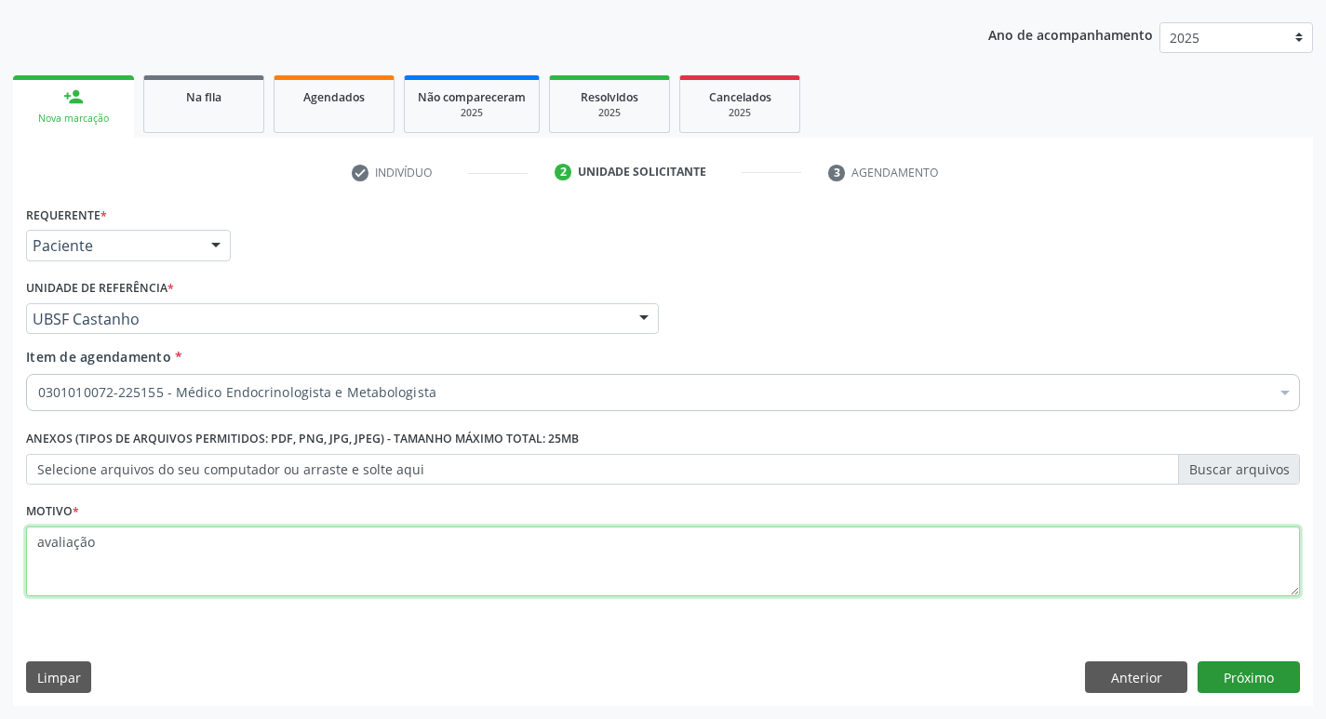
type textarea "avaliação"
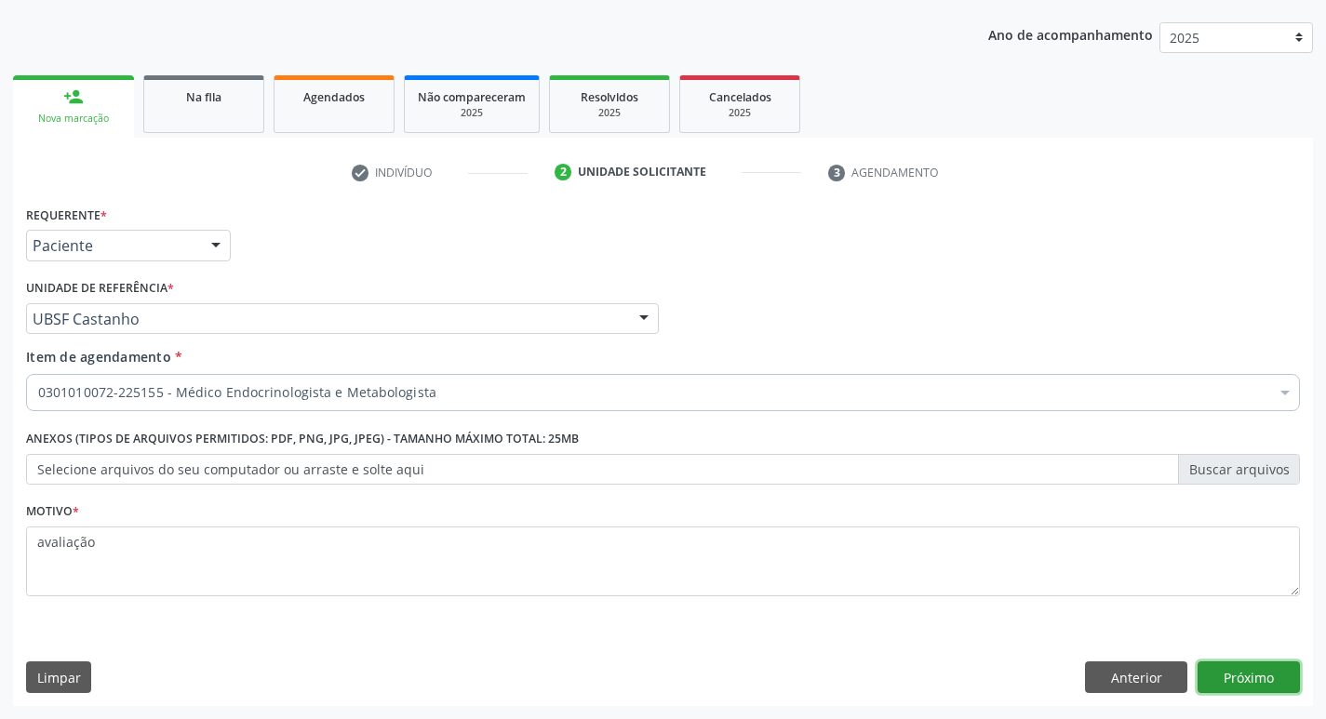
click at [1262, 684] on button "Próximo" at bounding box center [1248, 677] width 102 height 32
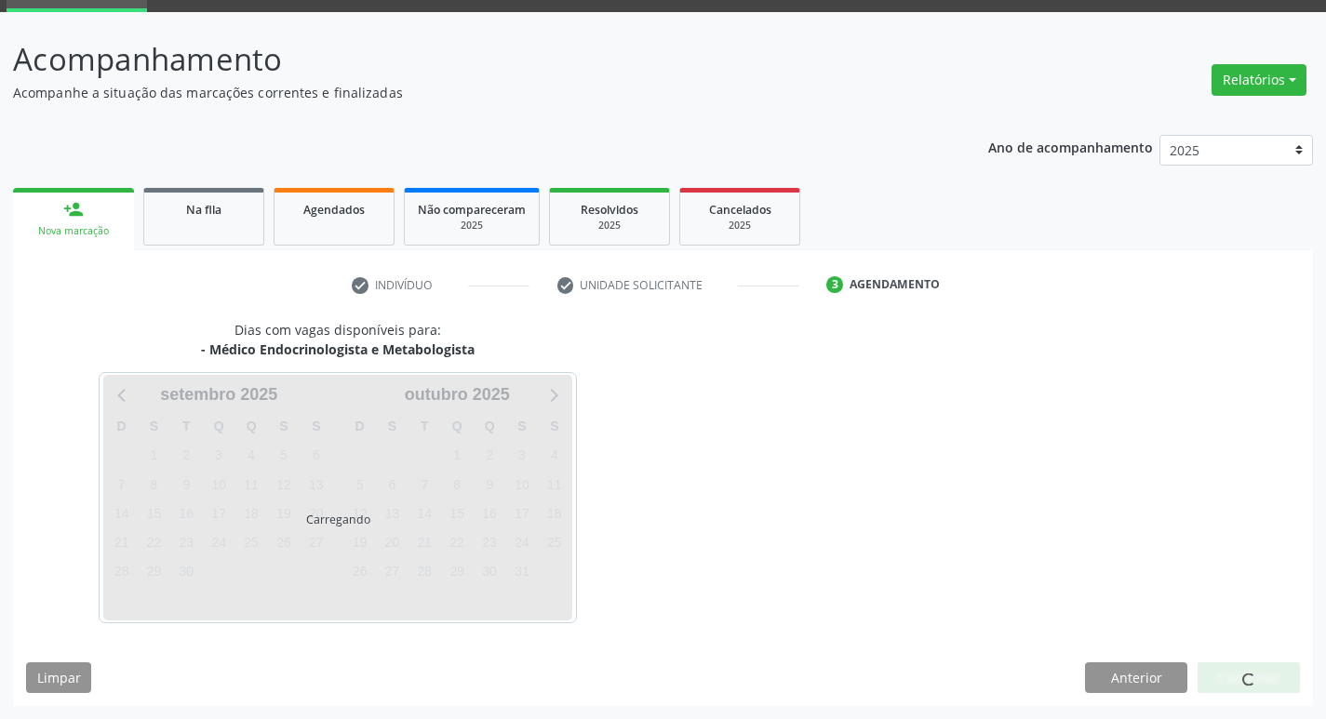
scroll to position [90, 0]
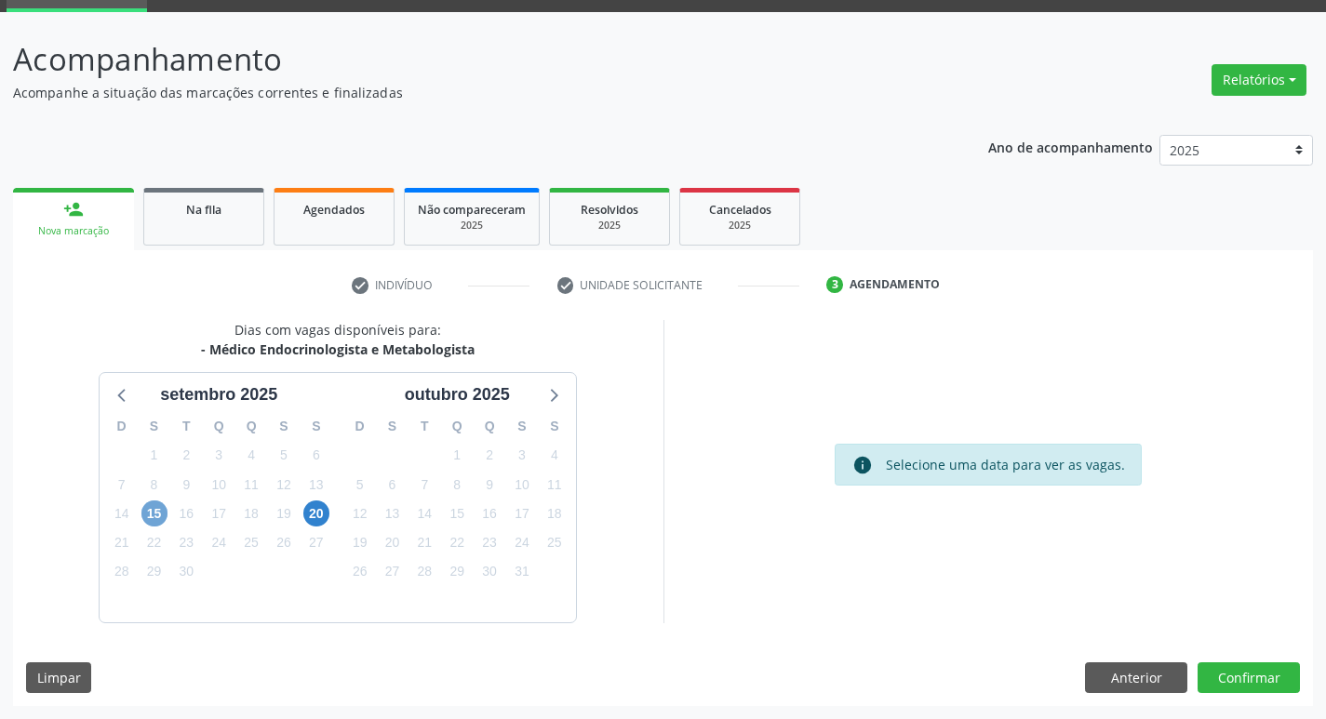
click at [155, 519] on span "15" at bounding box center [154, 514] width 26 height 26
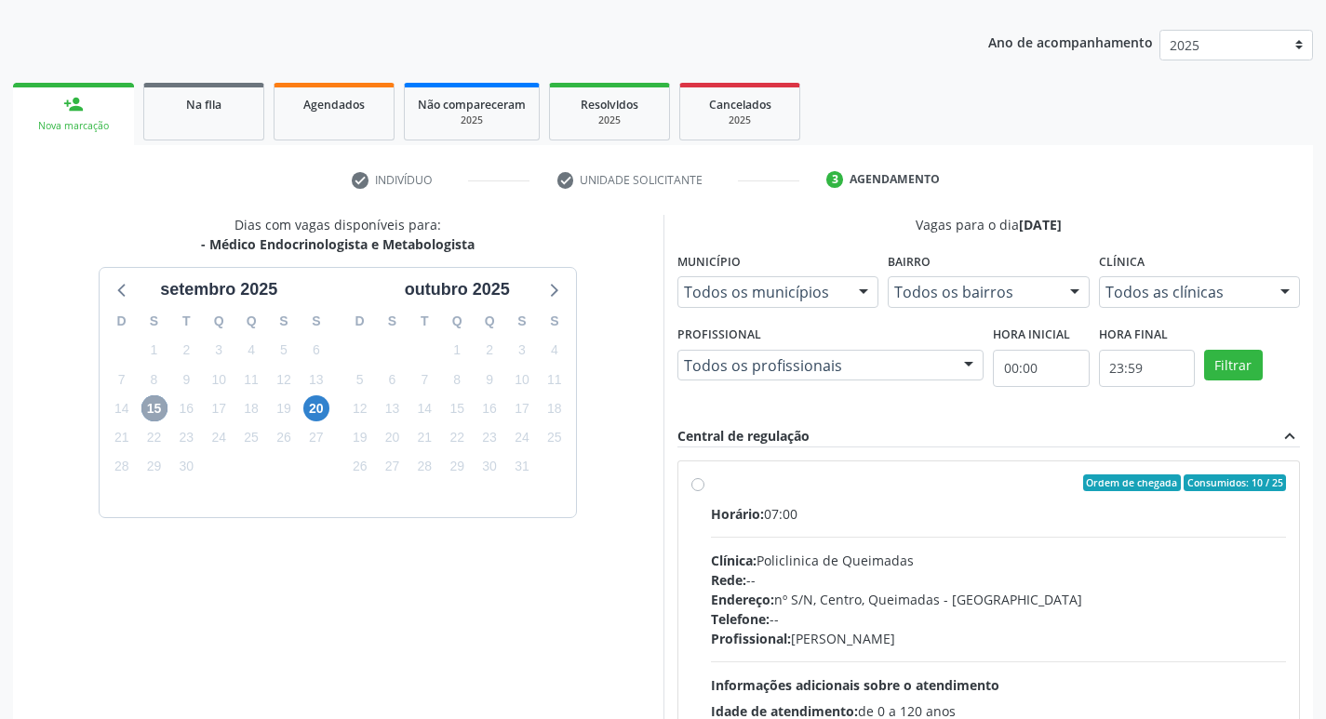
scroll to position [359, 0]
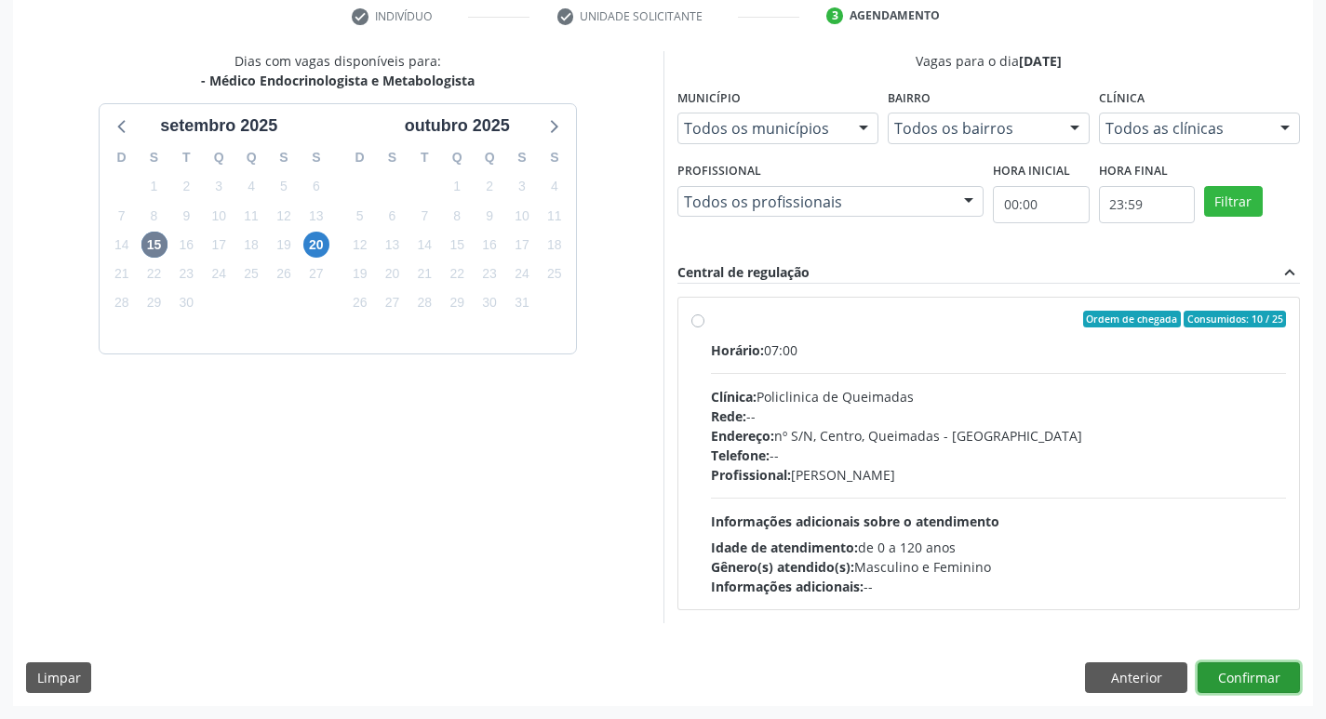
click at [1223, 672] on button "Confirmar" at bounding box center [1248, 678] width 102 height 32
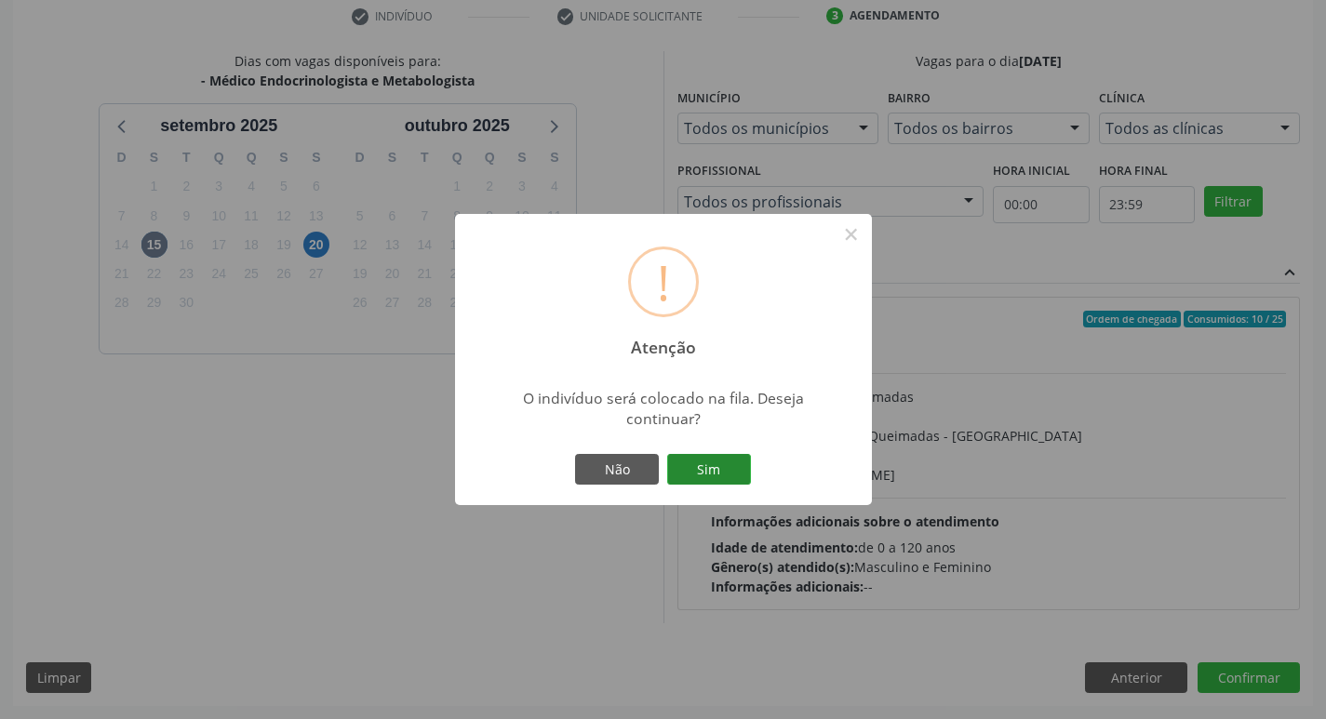
click at [688, 474] on button "Sim" at bounding box center [709, 470] width 84 height 32
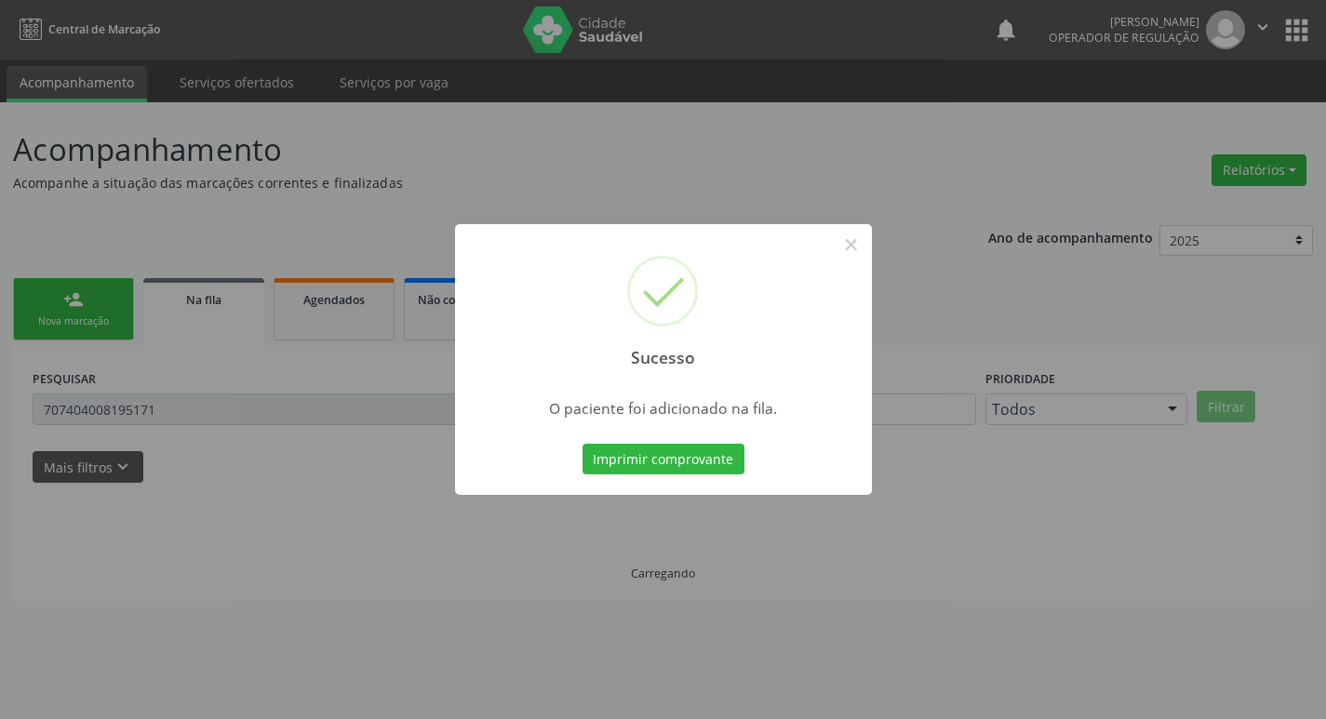
scroll to position [0, 0]
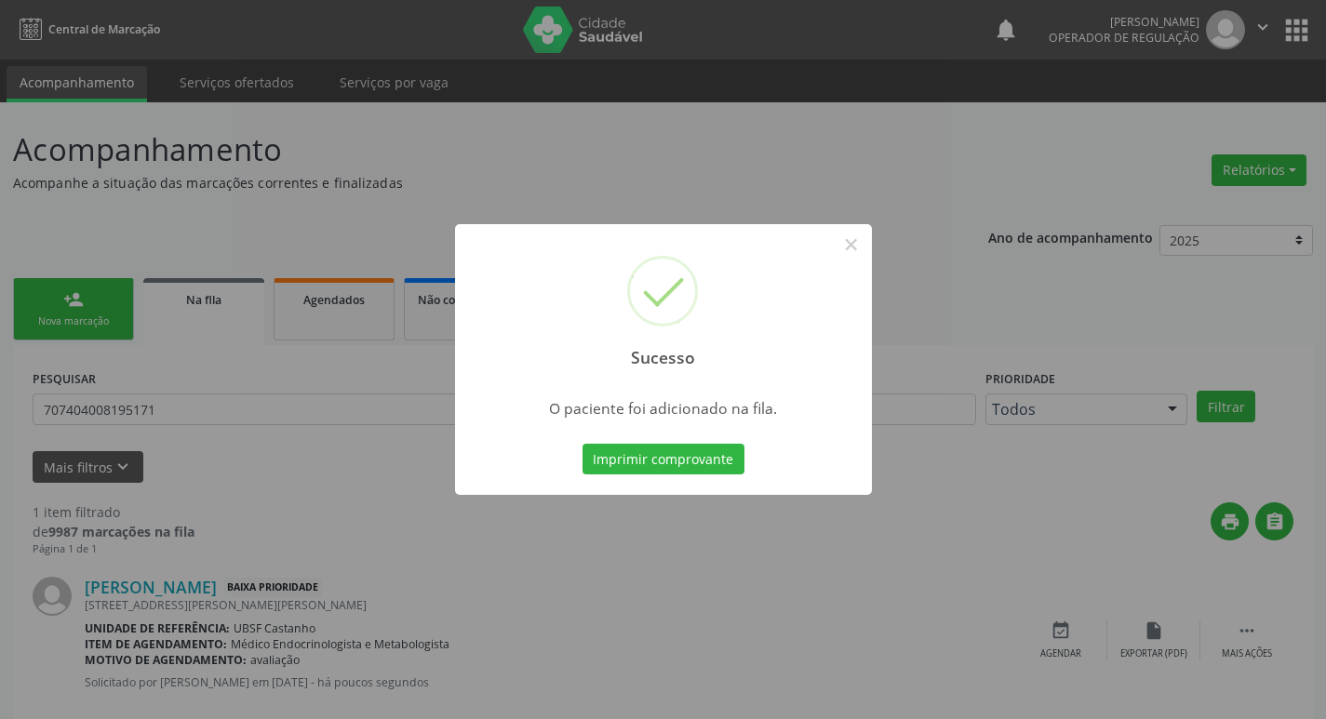
click at [688, 474] on button "Imprimir comprovante" at bounding box center [663, 460] width 162 height 32
